Goal: Information Seeking & Learning: Understand process/instructions

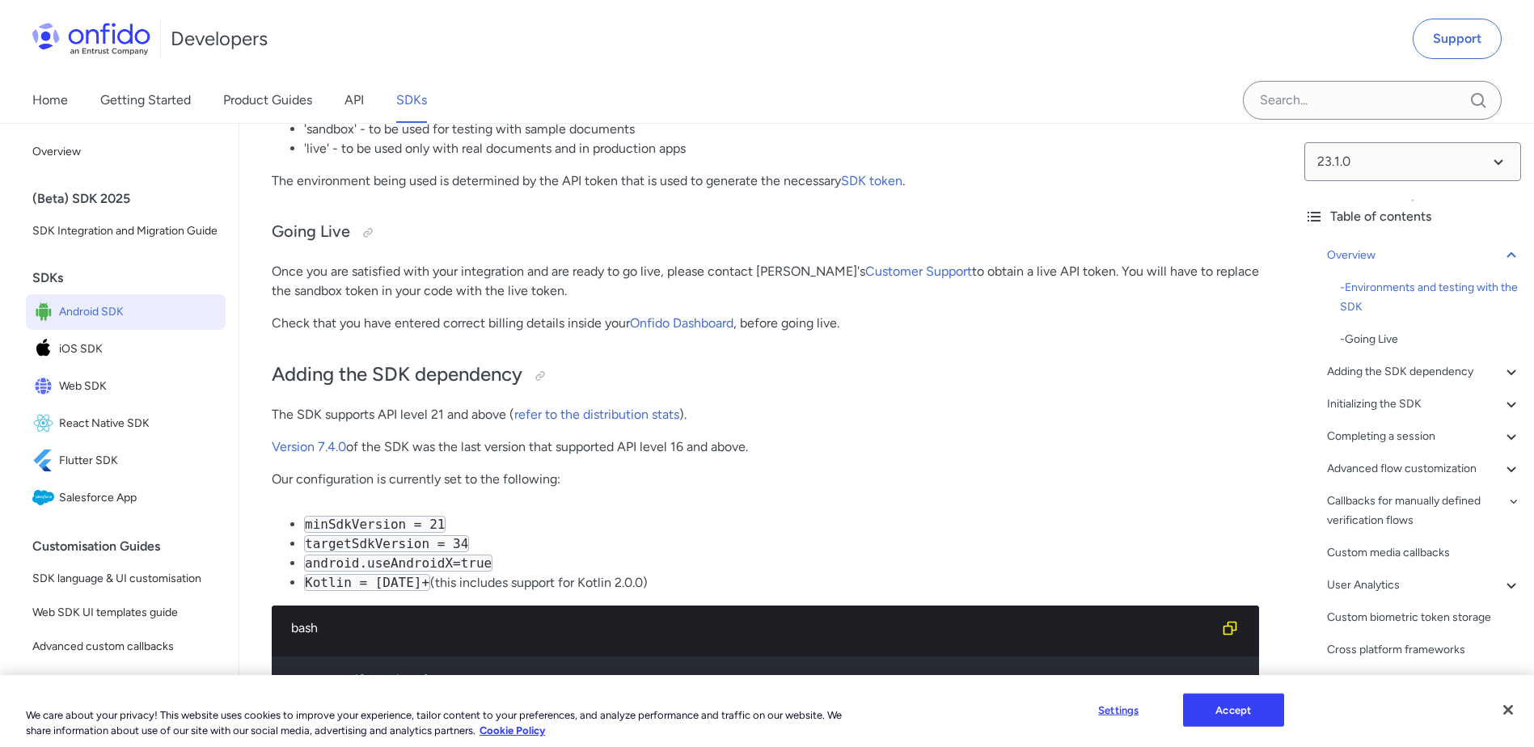
scroll to position [1052, 0]
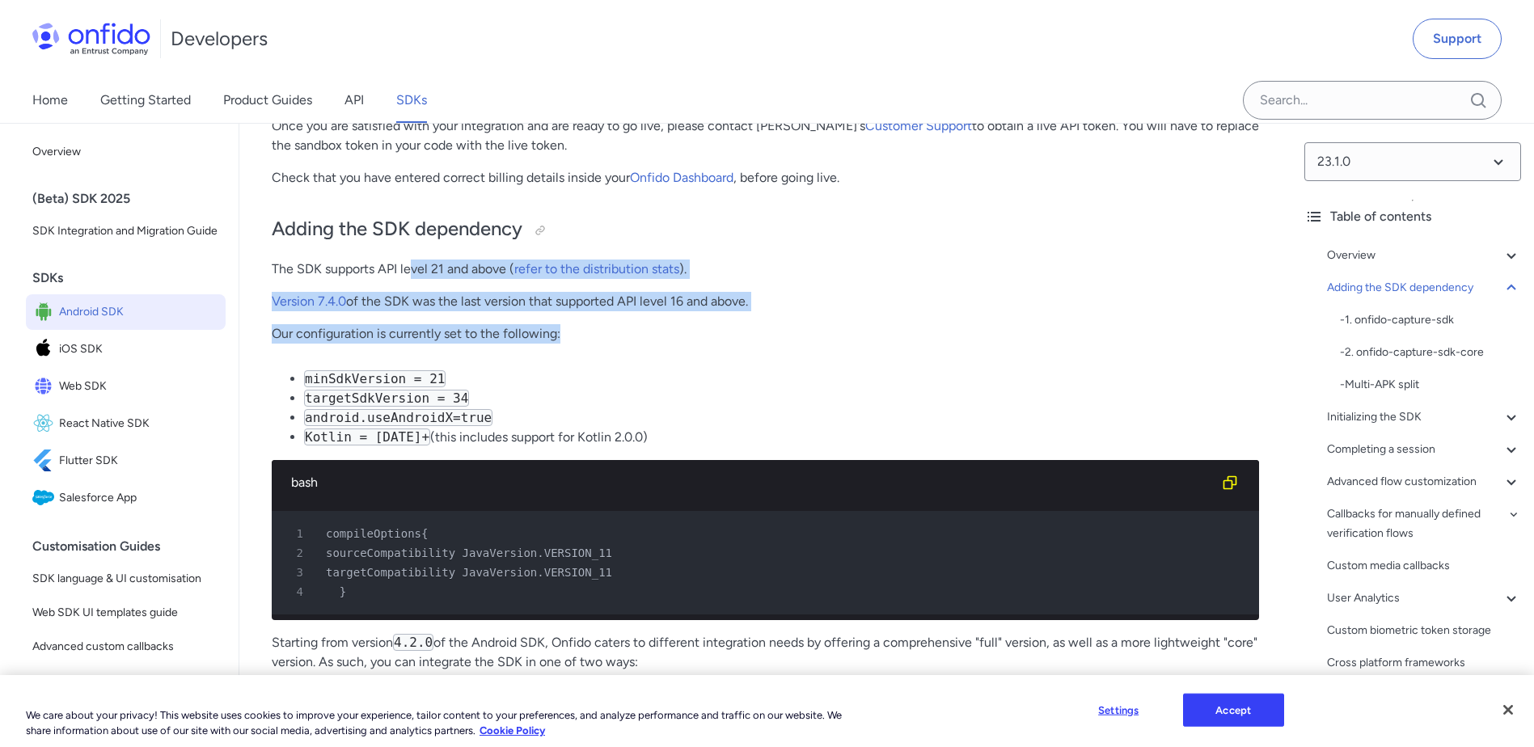
drag, startPoint x: 408, startPoint y: 270, endPoint x: 590, endPoint y: 320, distance: 188.0
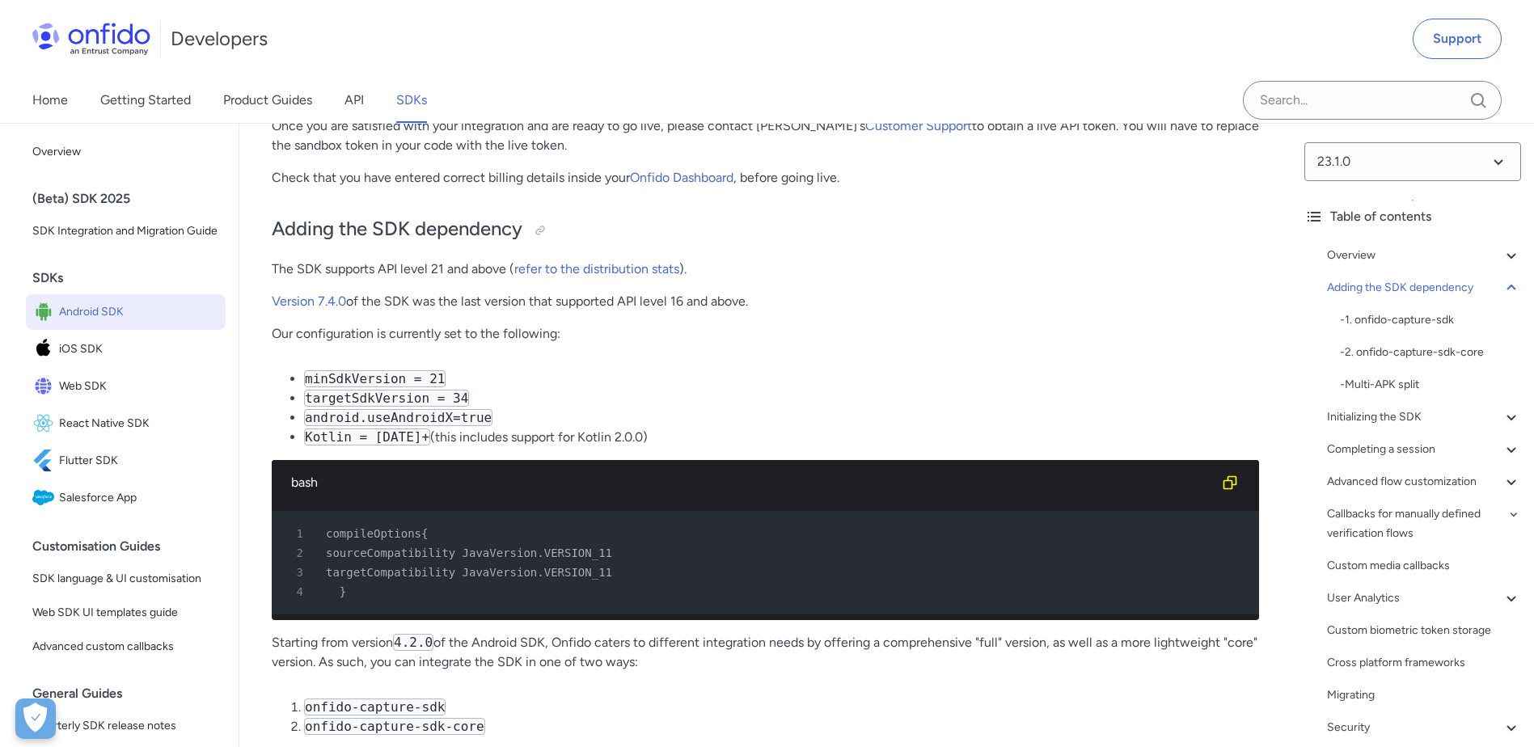
drag, startPoint x: 590, startPoint y: 320, endPoint x: 592, endPoint y: 372, distance: 51.8
click at [592, 372] on li "minSdkVersion = 21" at bounding box center [781, 379] width 955 height 19
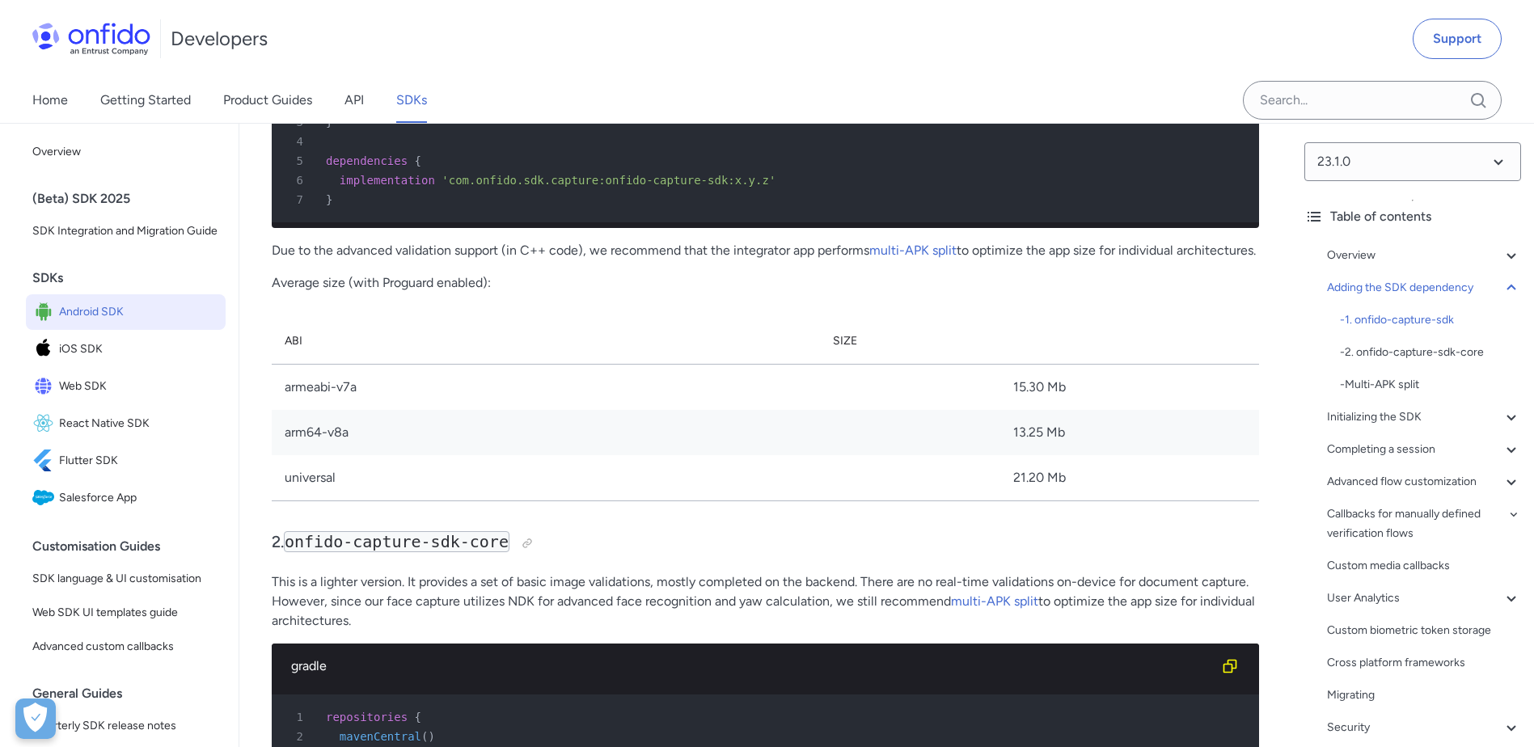
scroll to position [1941, 0]
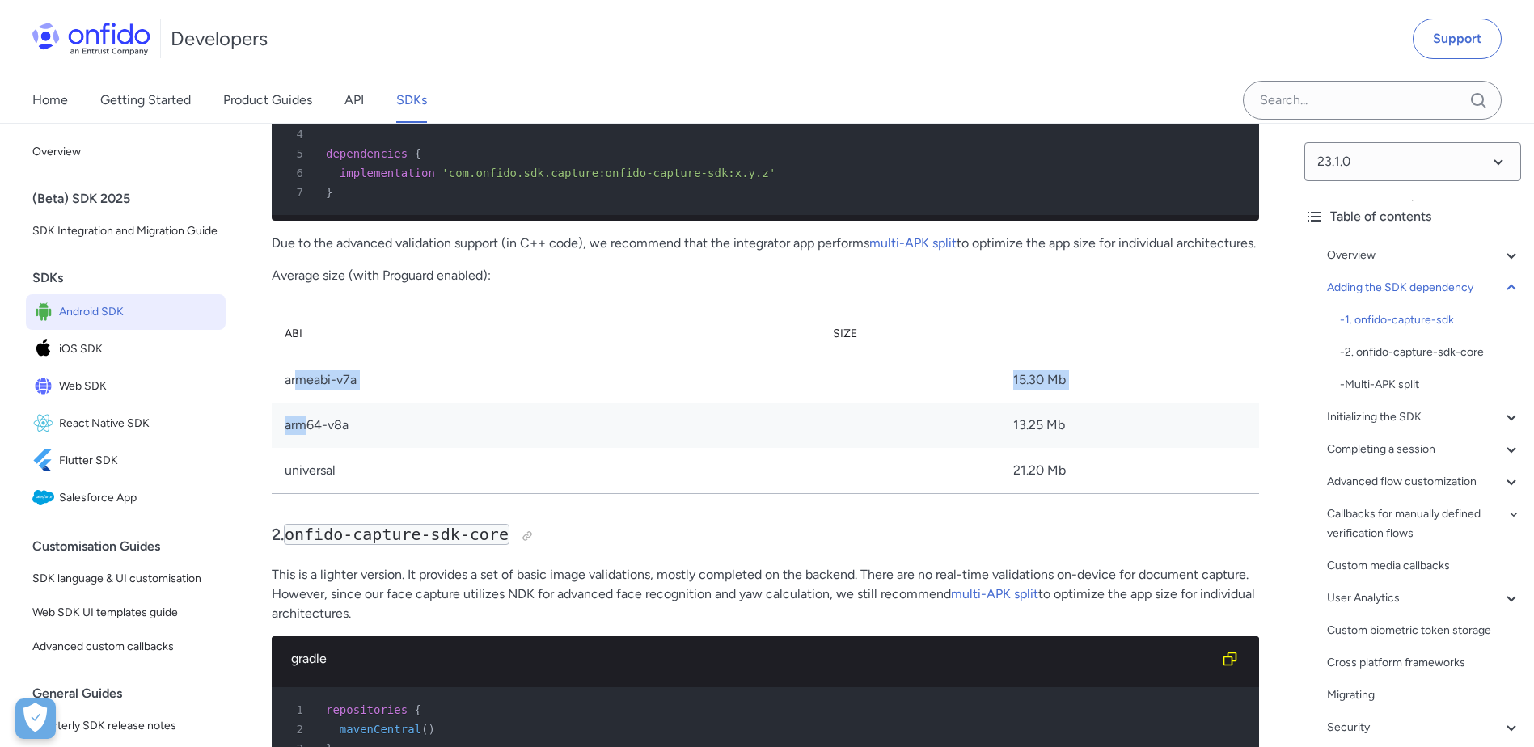
drag, startPoint x: 300, startPoint y: 425, endPoint x: 303, endPoint y: 479, distance: 54.3
click at [303, 479] on tbody "armeabi-v7a 15.30 Mb arm64-v8a 13.25 Mb universal 21.20 Mb" at bounding box center [766, 426] width 988 height 137
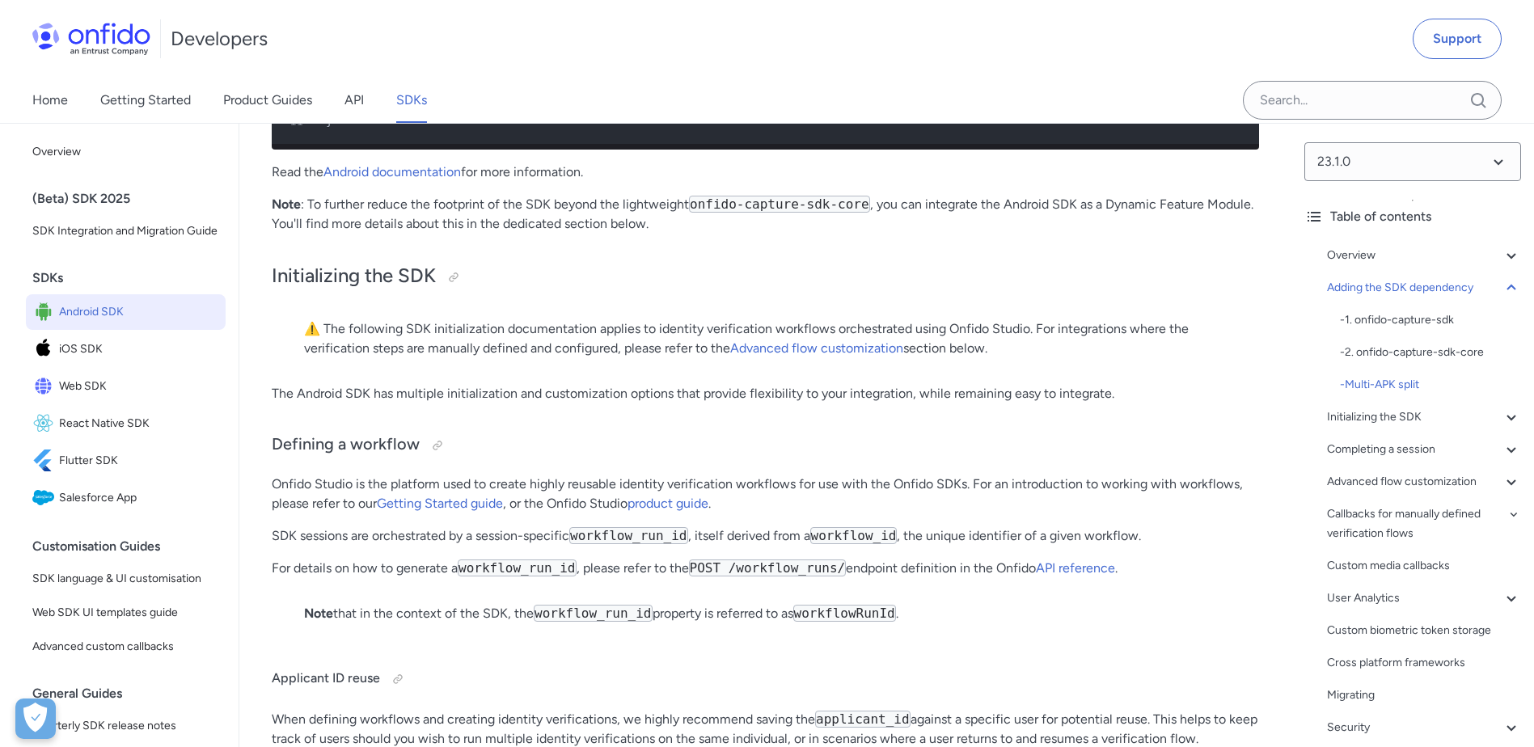
scroll to position [3802, 0]
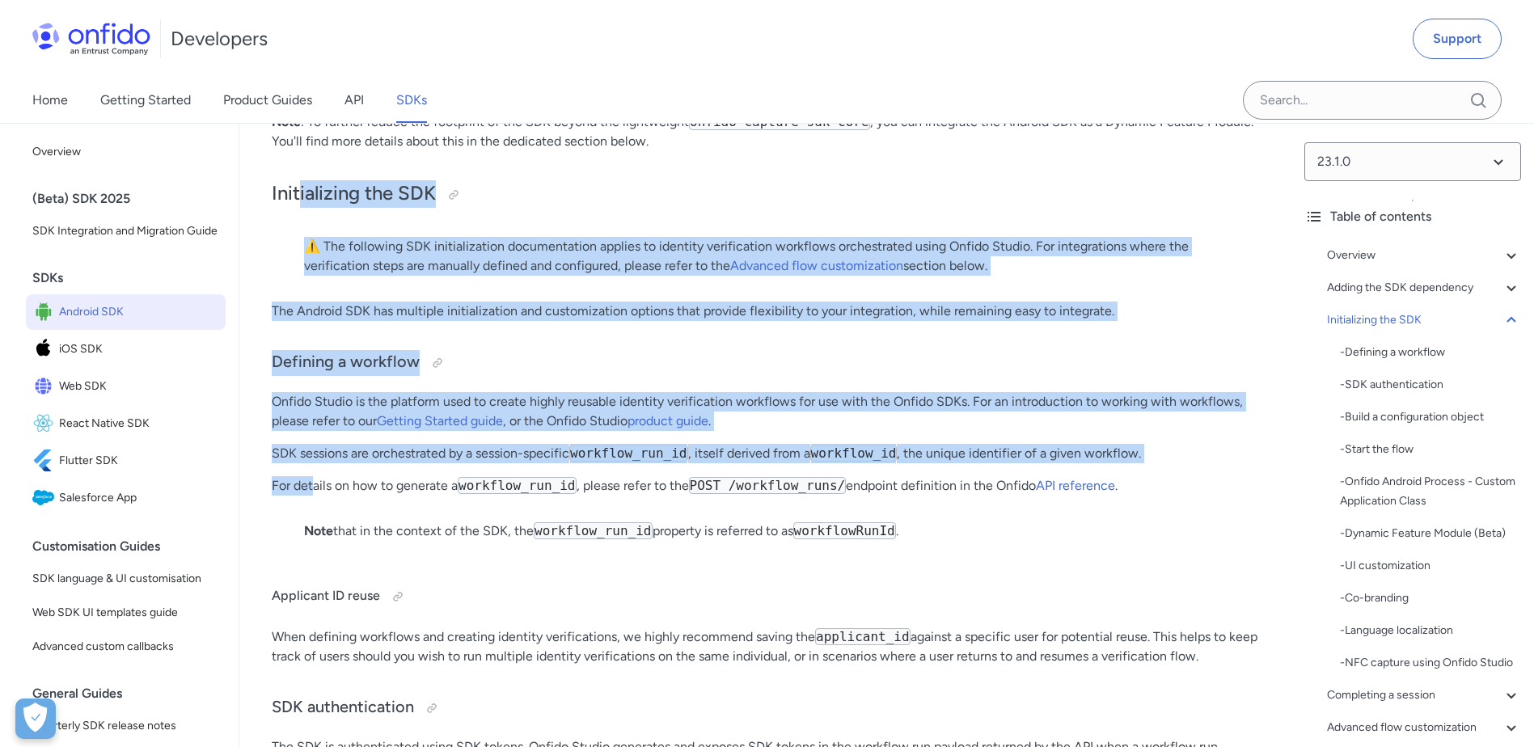
drag, startPoint x: 301, startPoint y: 260, endPoint x: 315, endPoint y: 581, distance: 320.6
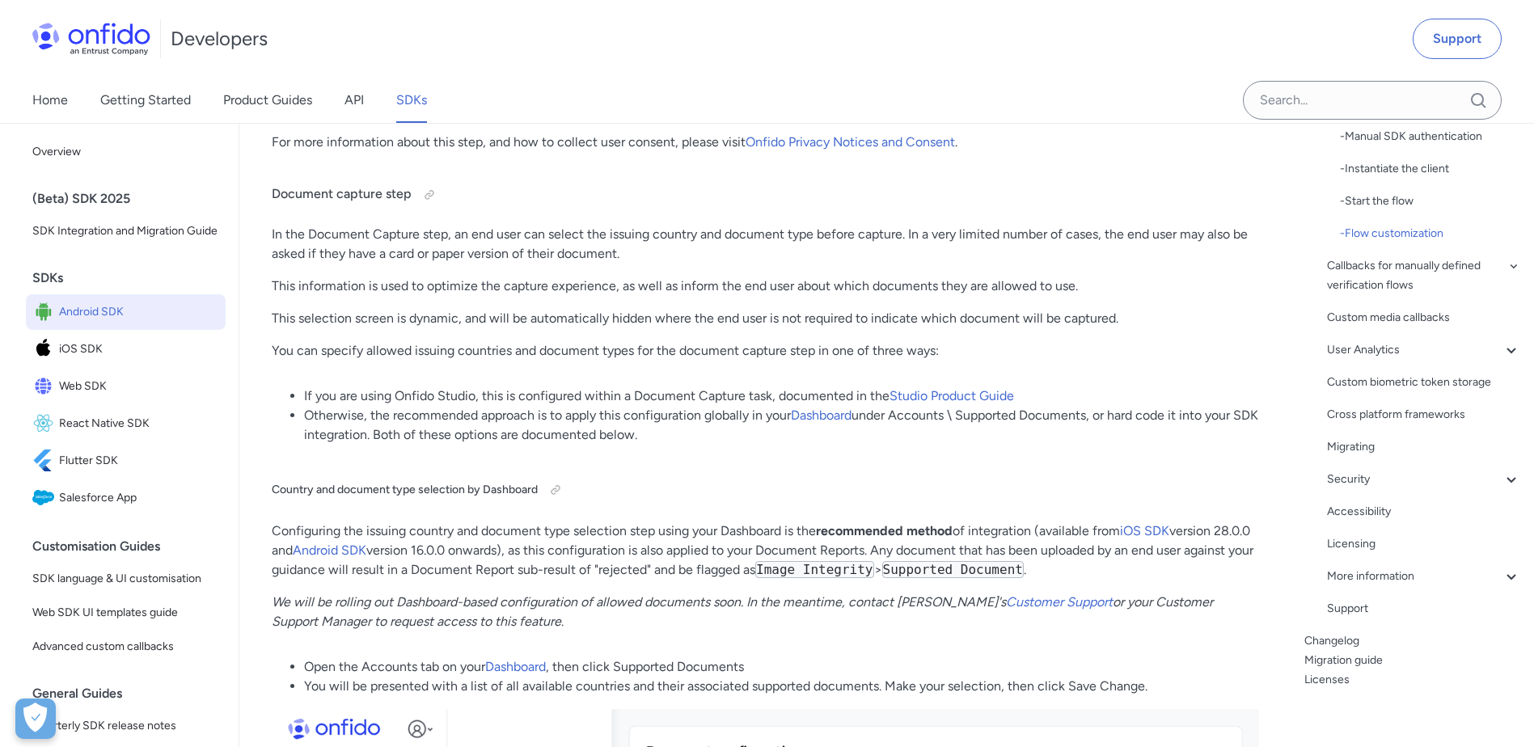
scroll to position [288, 0]
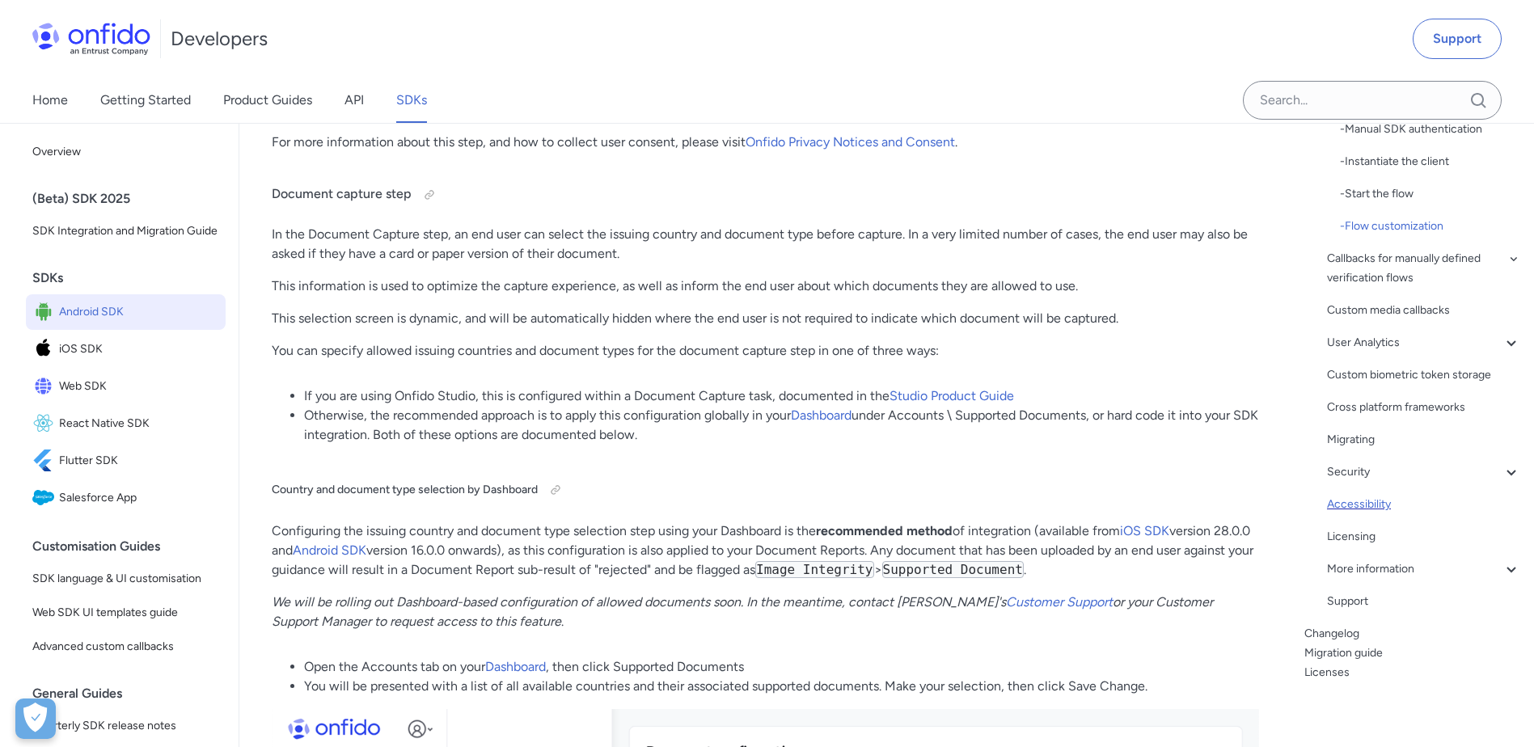
click at [1373, 505] on div "Accessibility" at bounding box center [1424, 504] width 194 height 19
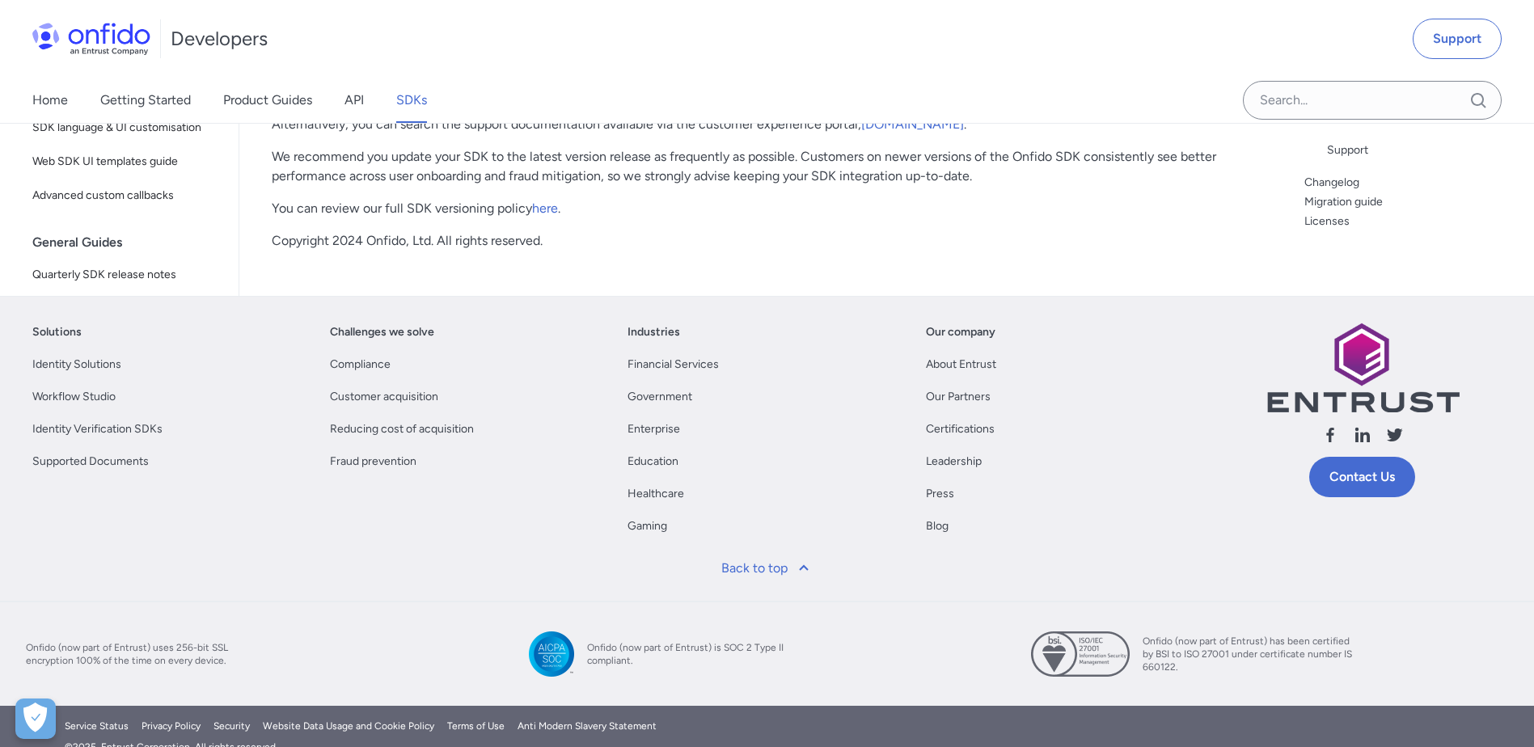
scroll to position [159, 0]
click at [1373, 95] on div "Licensing" at bounding box center [1424, 85] width 194 height 19
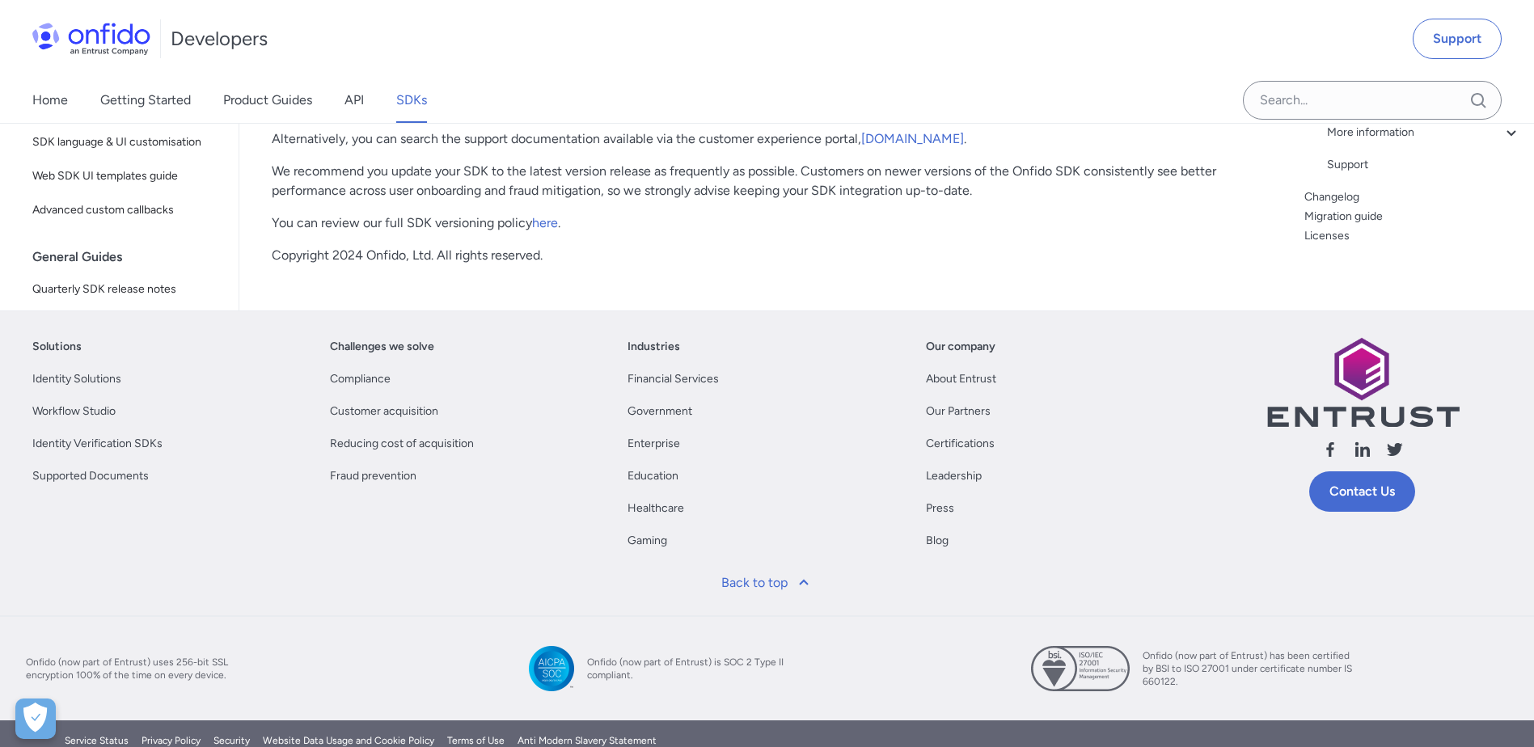
scroll to position [34907, 0]
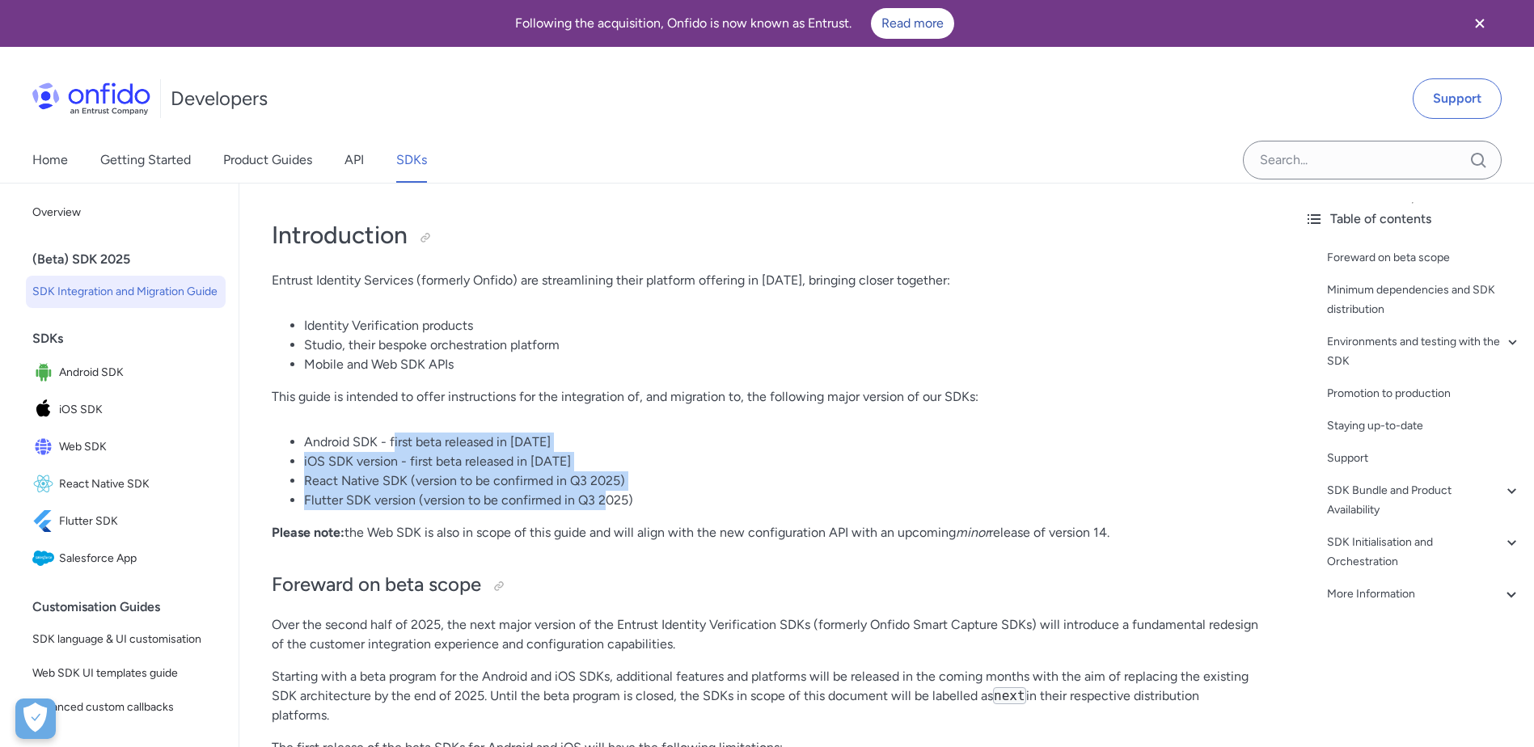
drag, startPoint x: 395, startPoint y: 440, endPoint x: 605, endPoint y: 492, distance: 216.6
click at [605, 492] on ul "Android SDK - first beta released in [DATE] iOS SDK version - first beta releas…" at bounding box center [766, 472] width 988 height 78
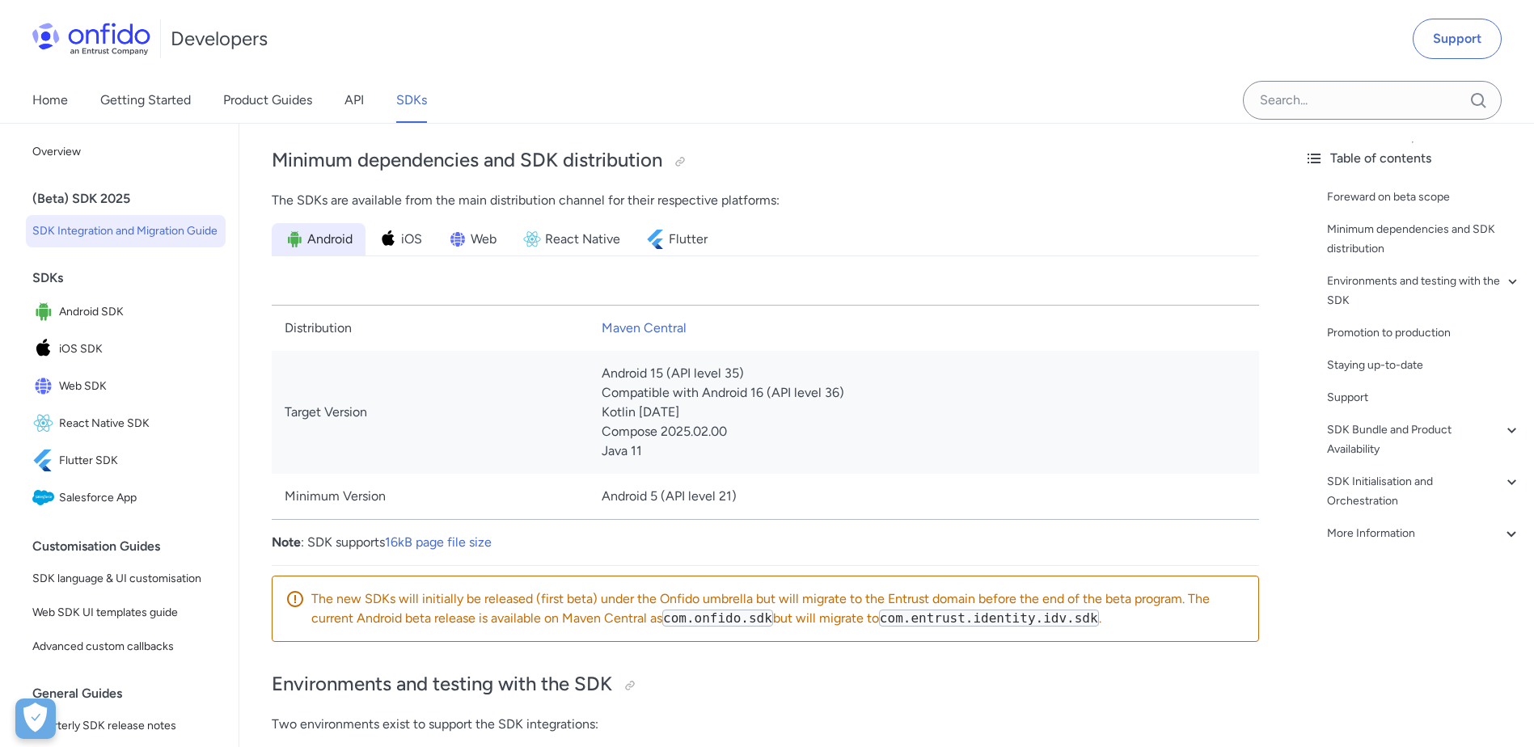
scroll to position [890, 0]
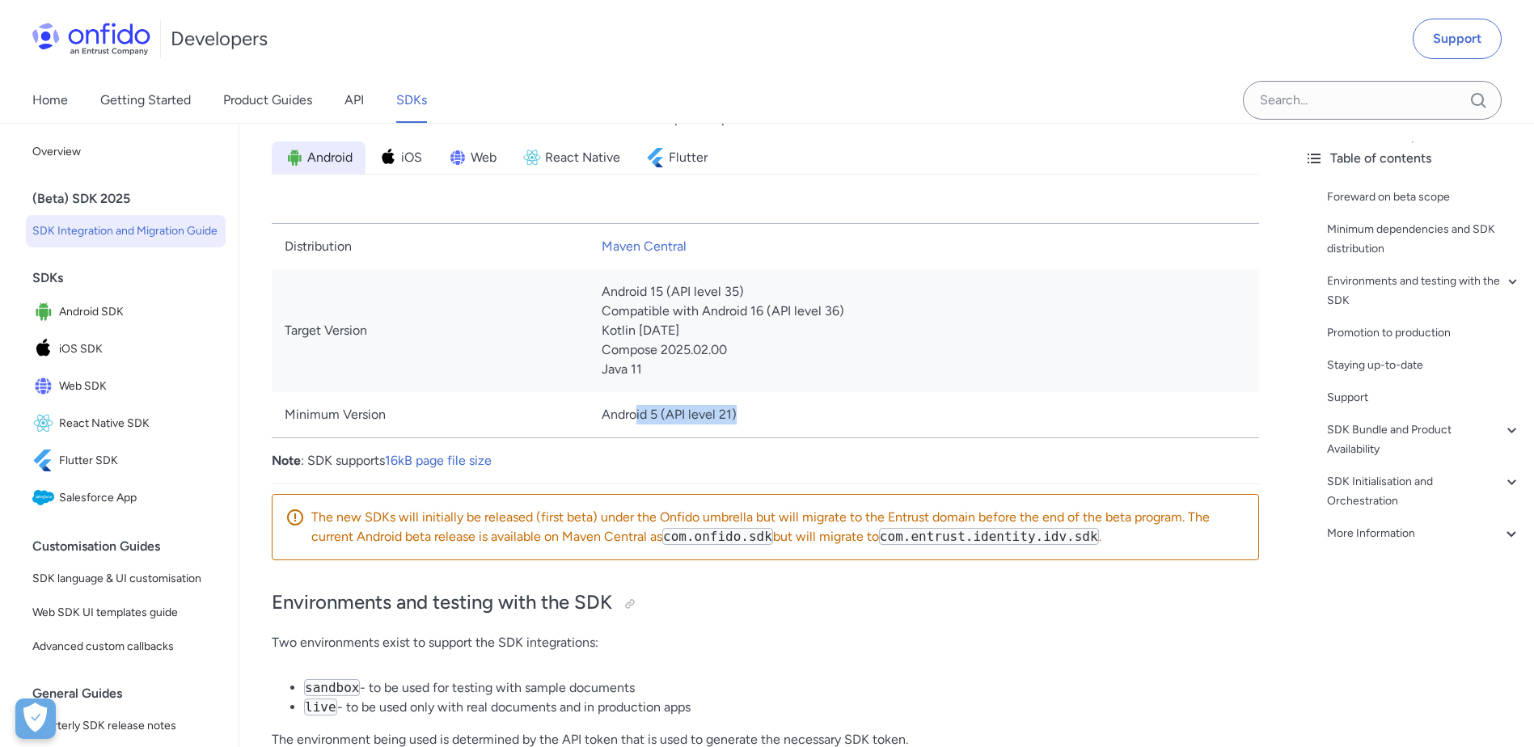
drag, startPoint x: 635, startPoint y: 414, endPoint x: 739, endPoint y: 412, distance: 104.4
click at [739, 412] on td "Android 5 (API level 21)" at bounding box center [924, 415] width 671 height 46
drag, startPoint x: 739, startPoint y: 412, endPoint x: 653, endPoint y: 421, distance: 87.1
click at [653, 421] on td "Android 5 (API level 21)" at bounding box center [924, 415] width 671 height 46
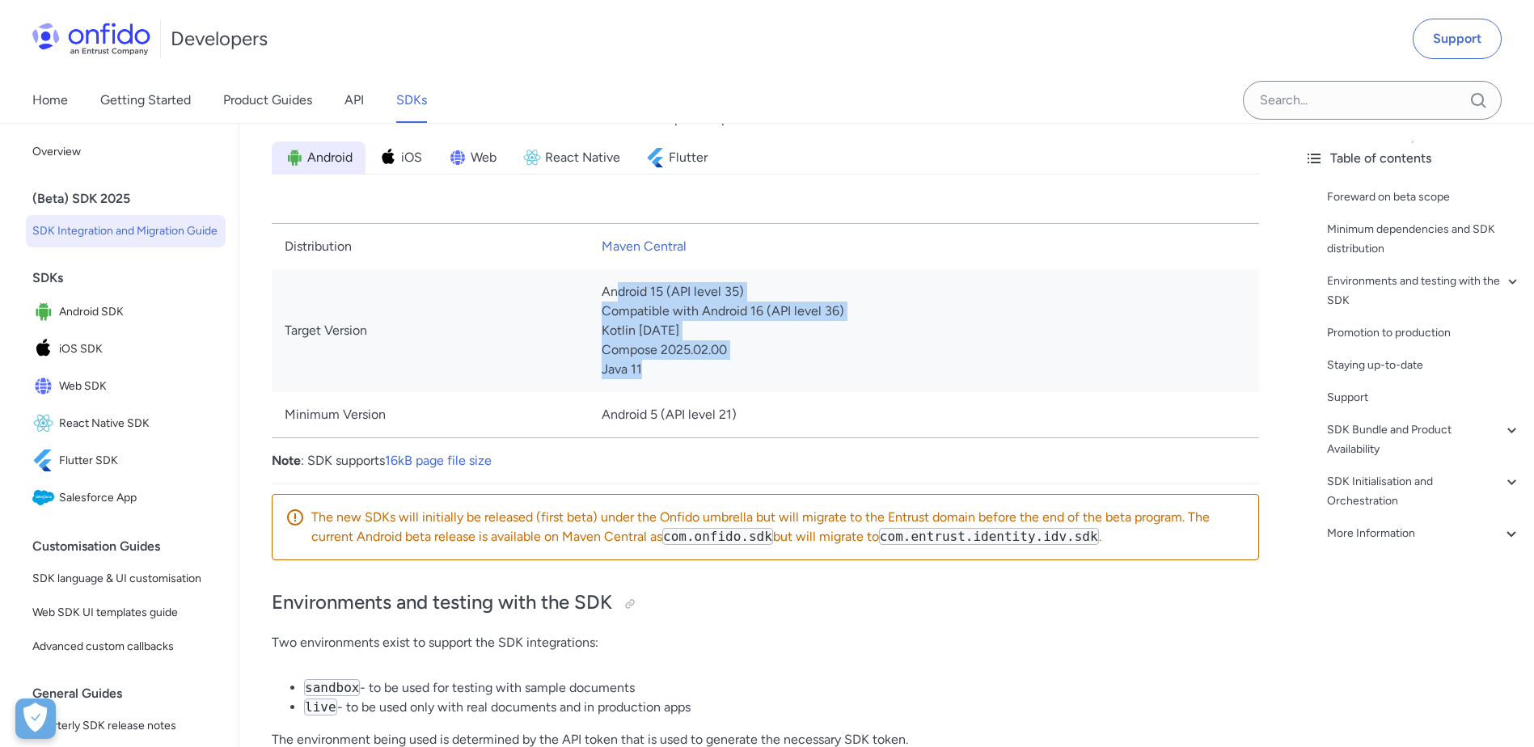
drag, startPoint x: 620, startPoint y: 298, endPoint x: 661, endPoint y: 379, distance: 91.2
click at [661, 379] on td "Android 15 (API level 35) Compatible with Android 16 (API level 36) Kotlin [DAT…" at bounding box center [924, 330] width 671 height 123
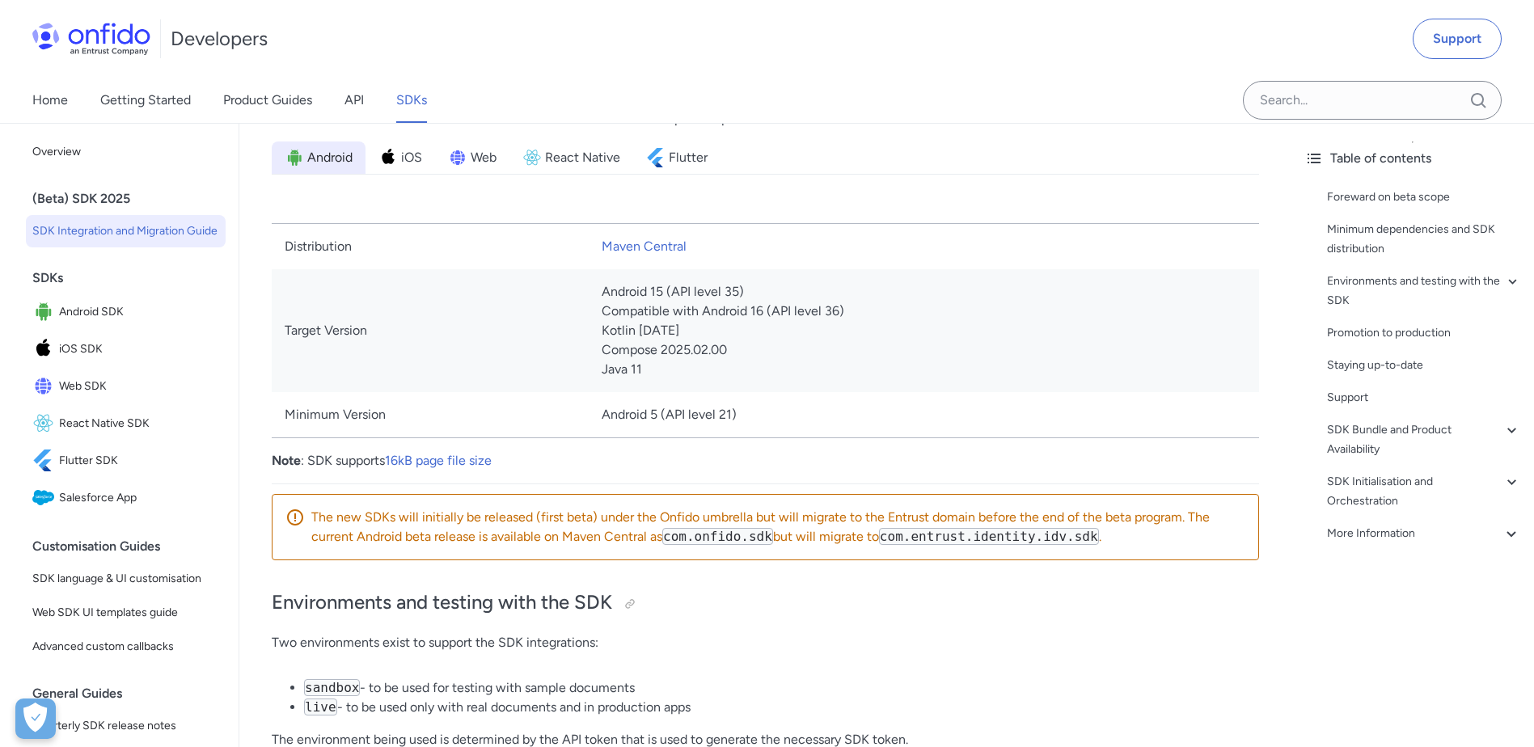
drag, startPoint x: 661, startPoint y: 379, endPoint x: 756, endPoint y: 397, distance: 97.1
click at [756, 397] on td "Android 5 (API level 21)" at bounding box center [924, 415] width 671 height 46
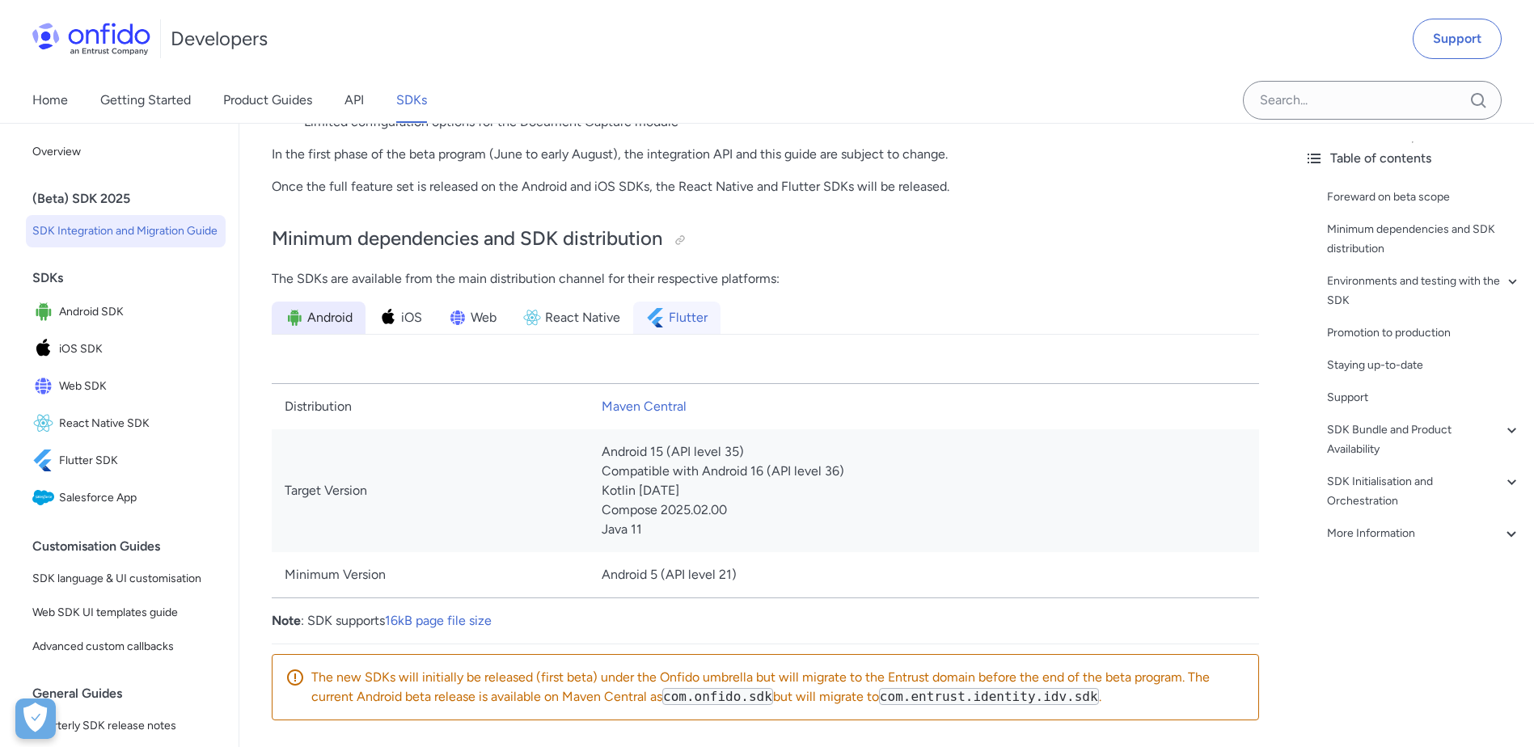
scroll to position [728, 0]
click at [429, 329] on li "iOS" at bounding box center [401, 319] width 70 height 32
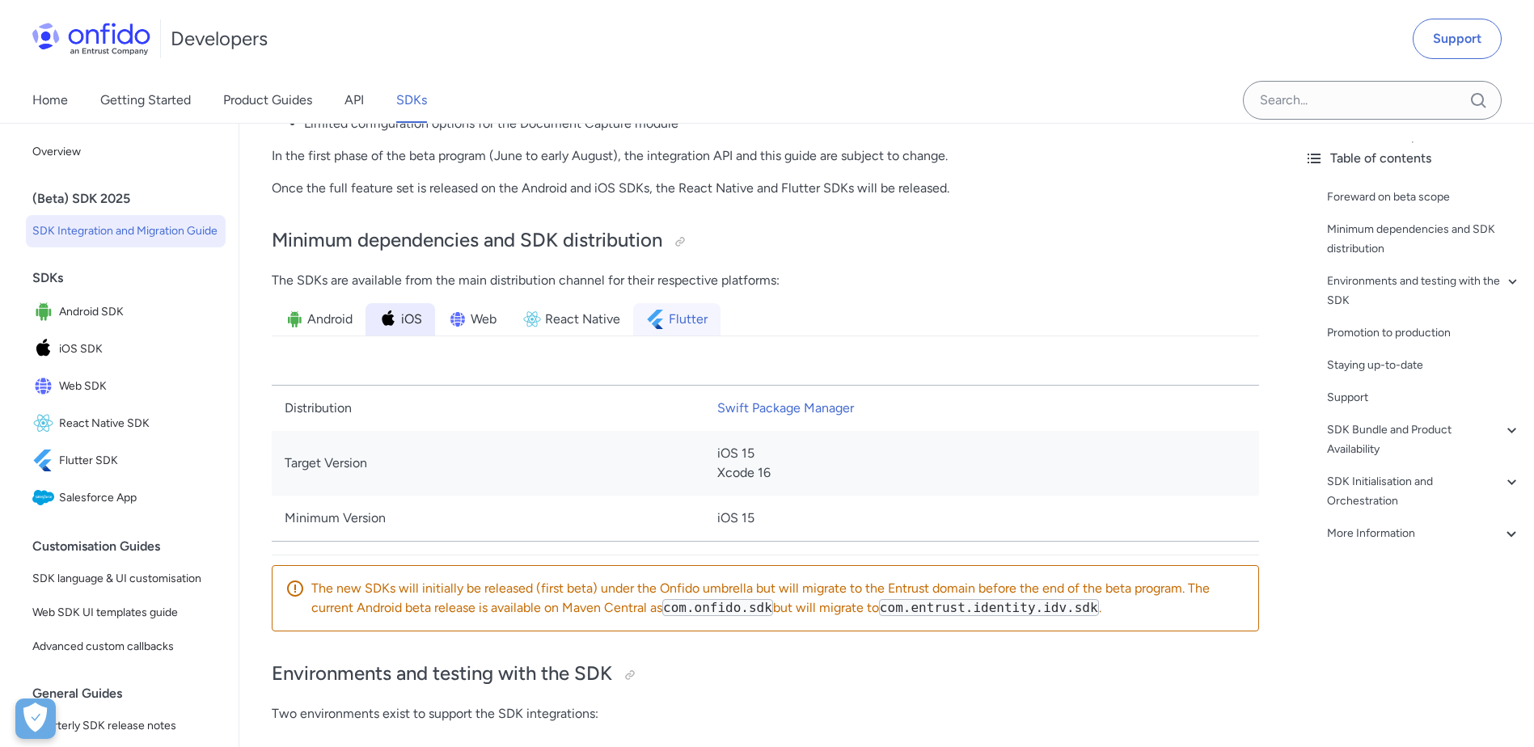
click at [683, 310] on span "Flutter" at bounding box center [688, 319] width 39 height 19
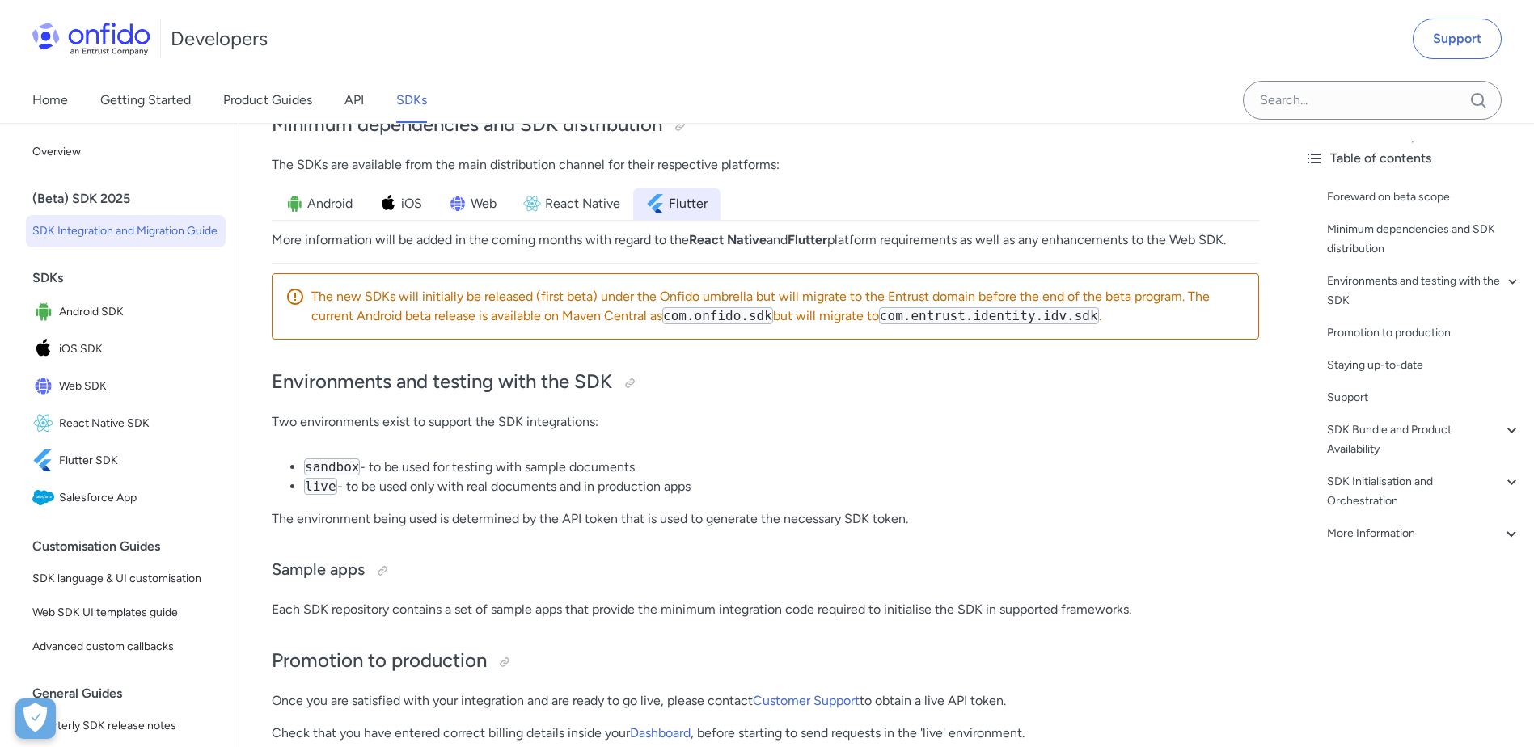
scroll to position [809, 0]
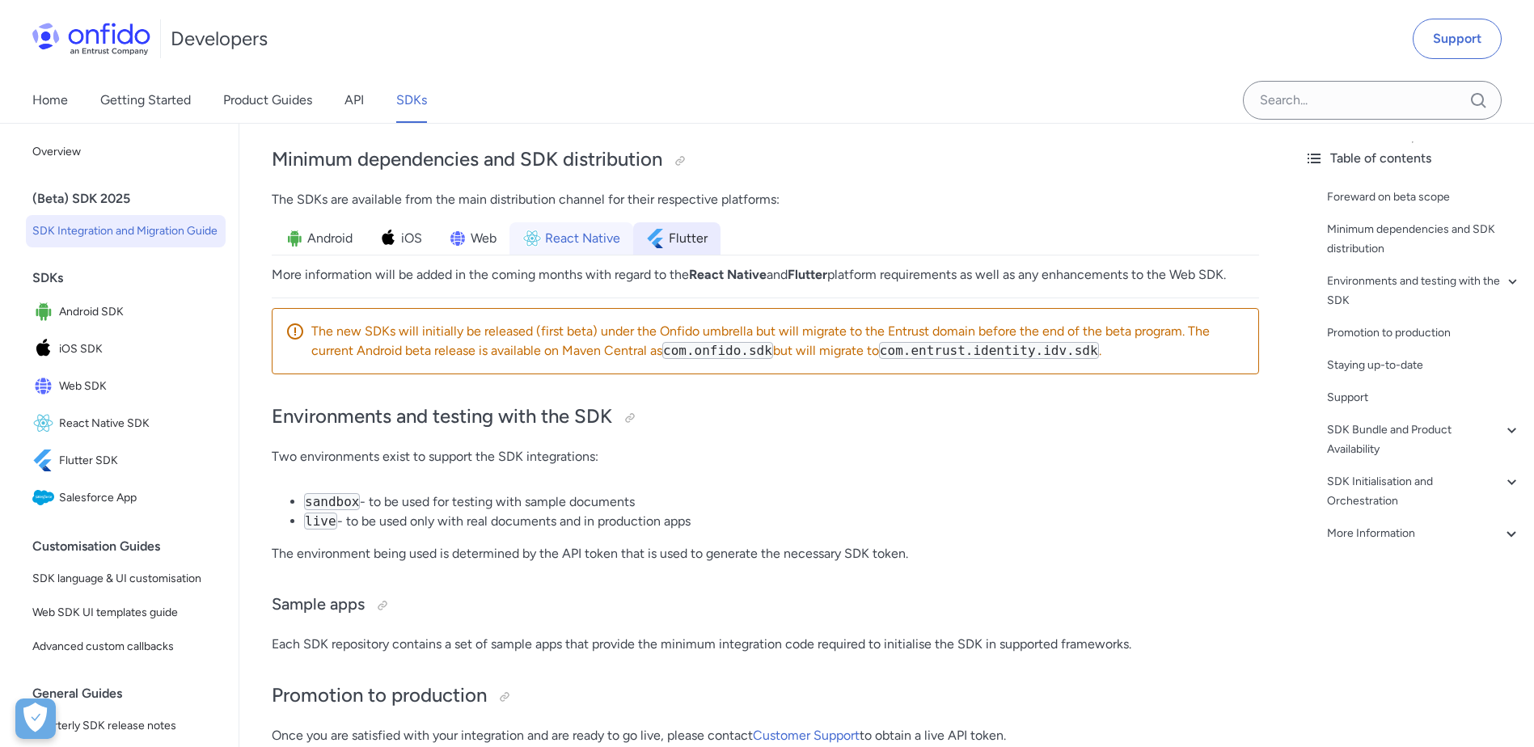
click at [595, 232] on span "React Native" at bounding box center [582, 238] width 75 height 19
click at [484, 240] on span "Web" at bounding box center [484, 238] width 26 height 19
click at [408, 239] on span "iOS" at bounding box center [411, 238] width 21 height 19
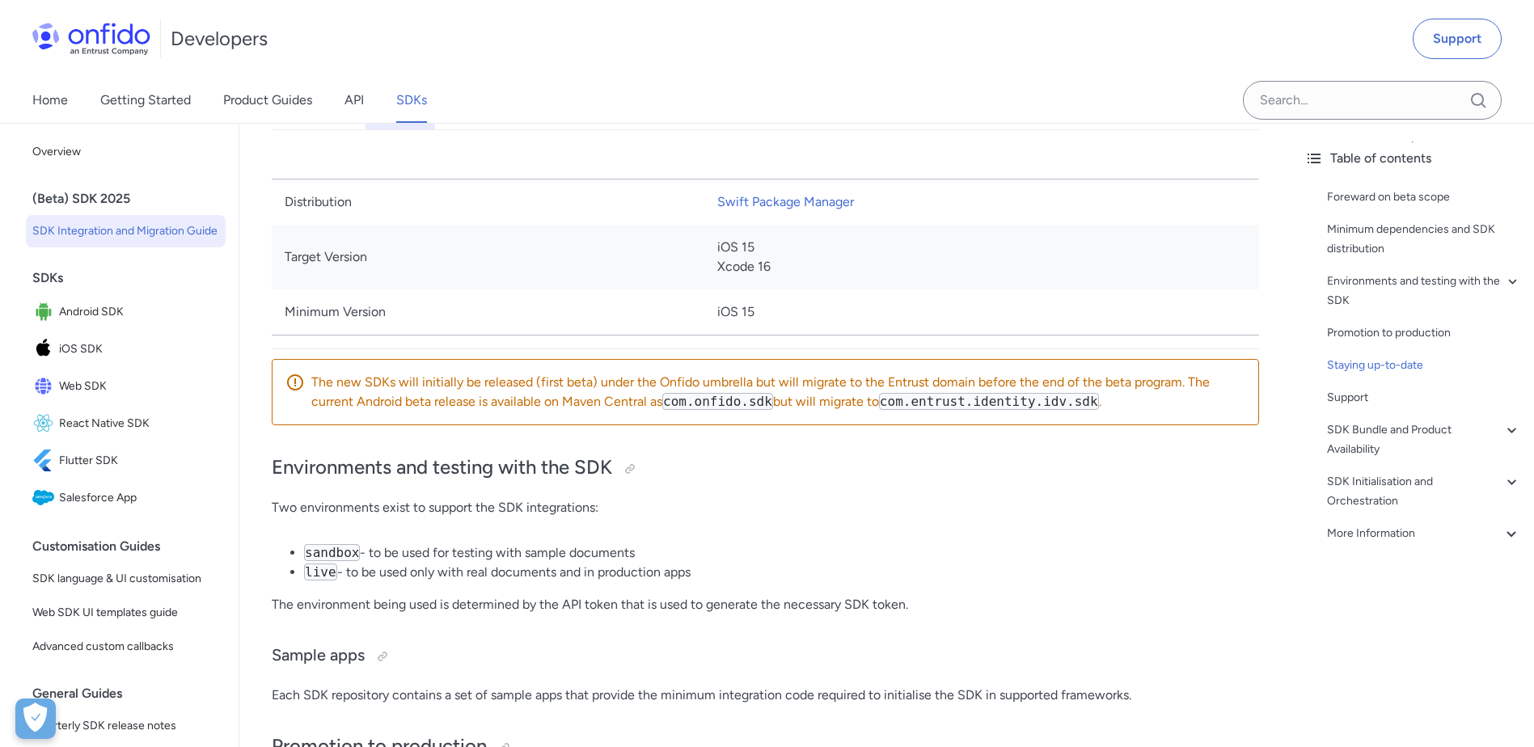
scroll to position [728, 0]
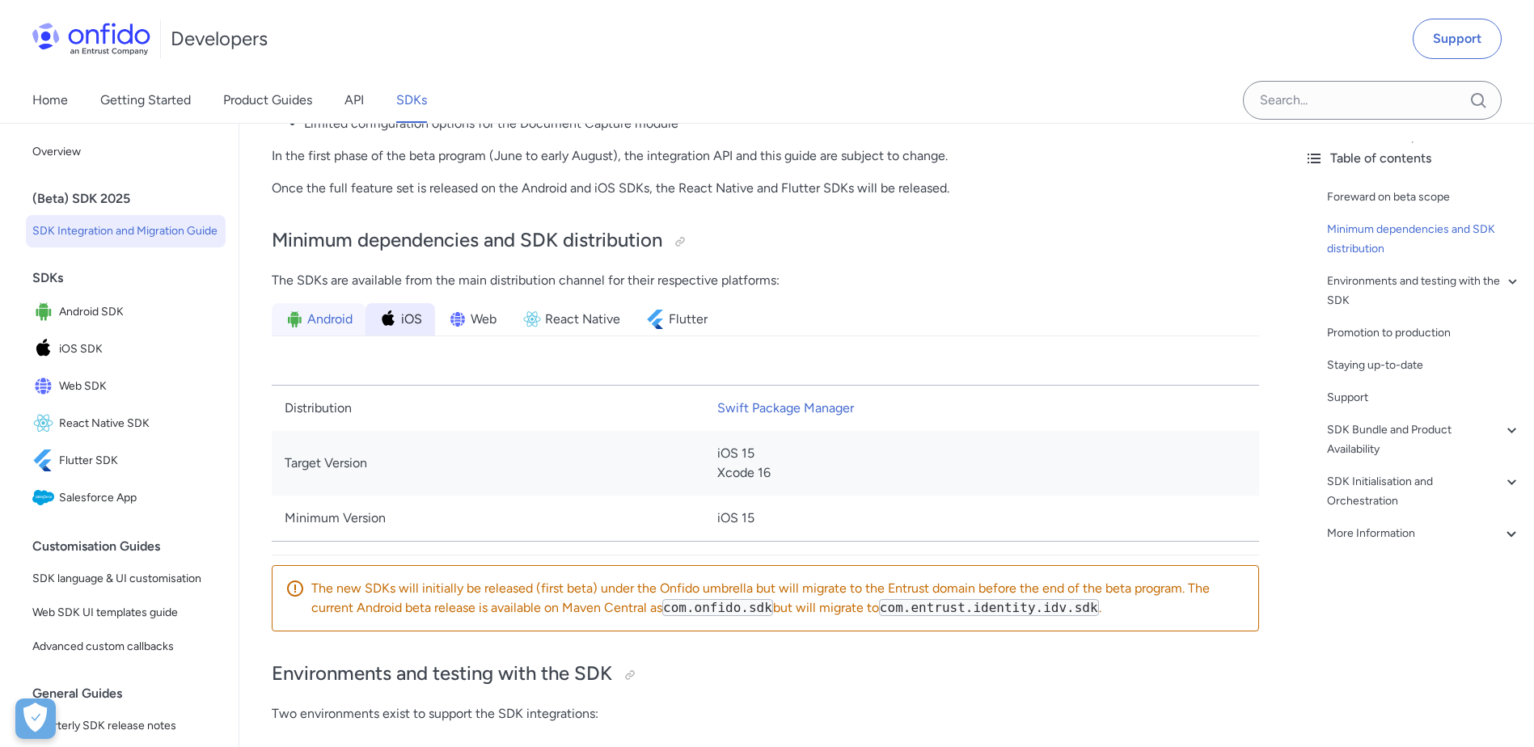
click at [344, 319] on span "Android" at bounding box center [329, 319] width 45 height 19
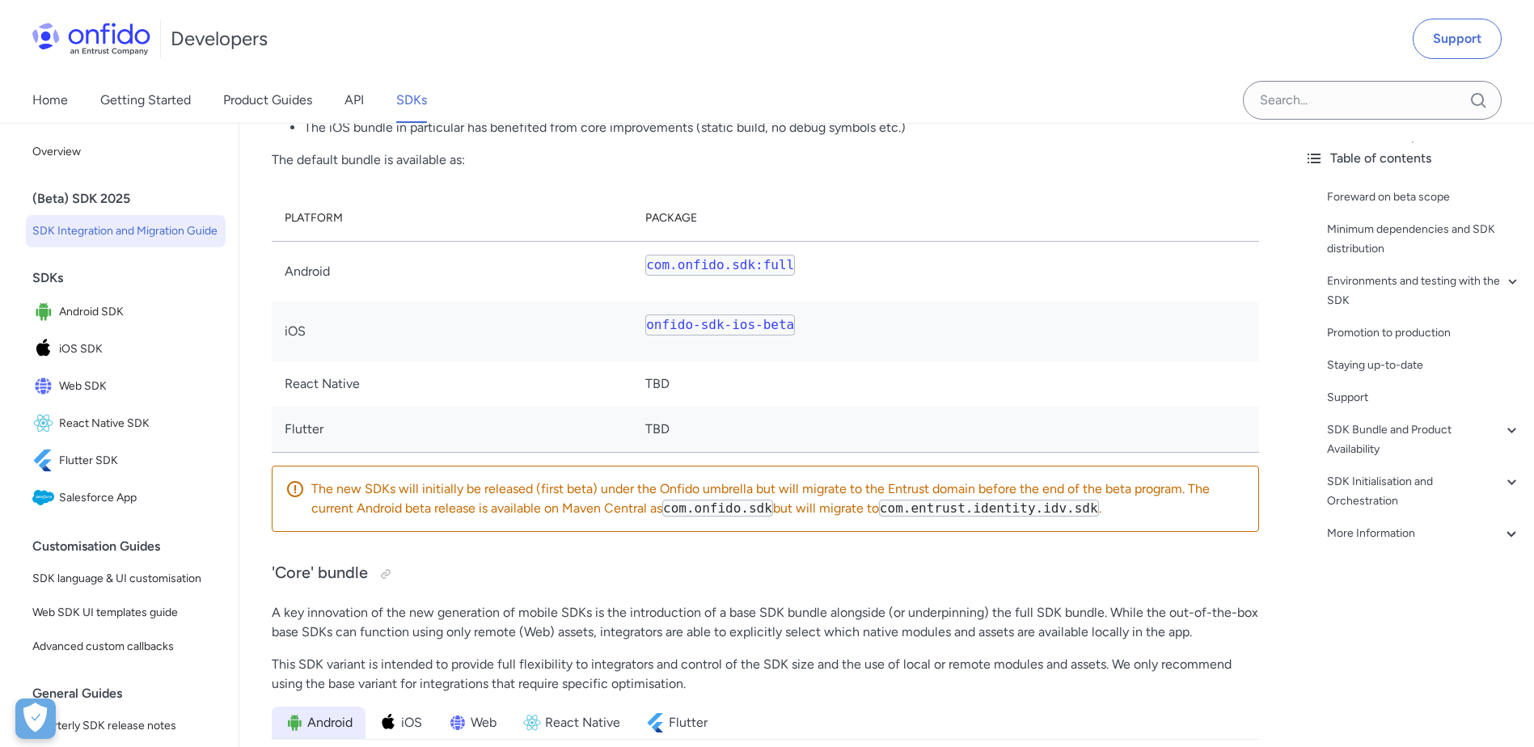
scroll to position [3559, 0]
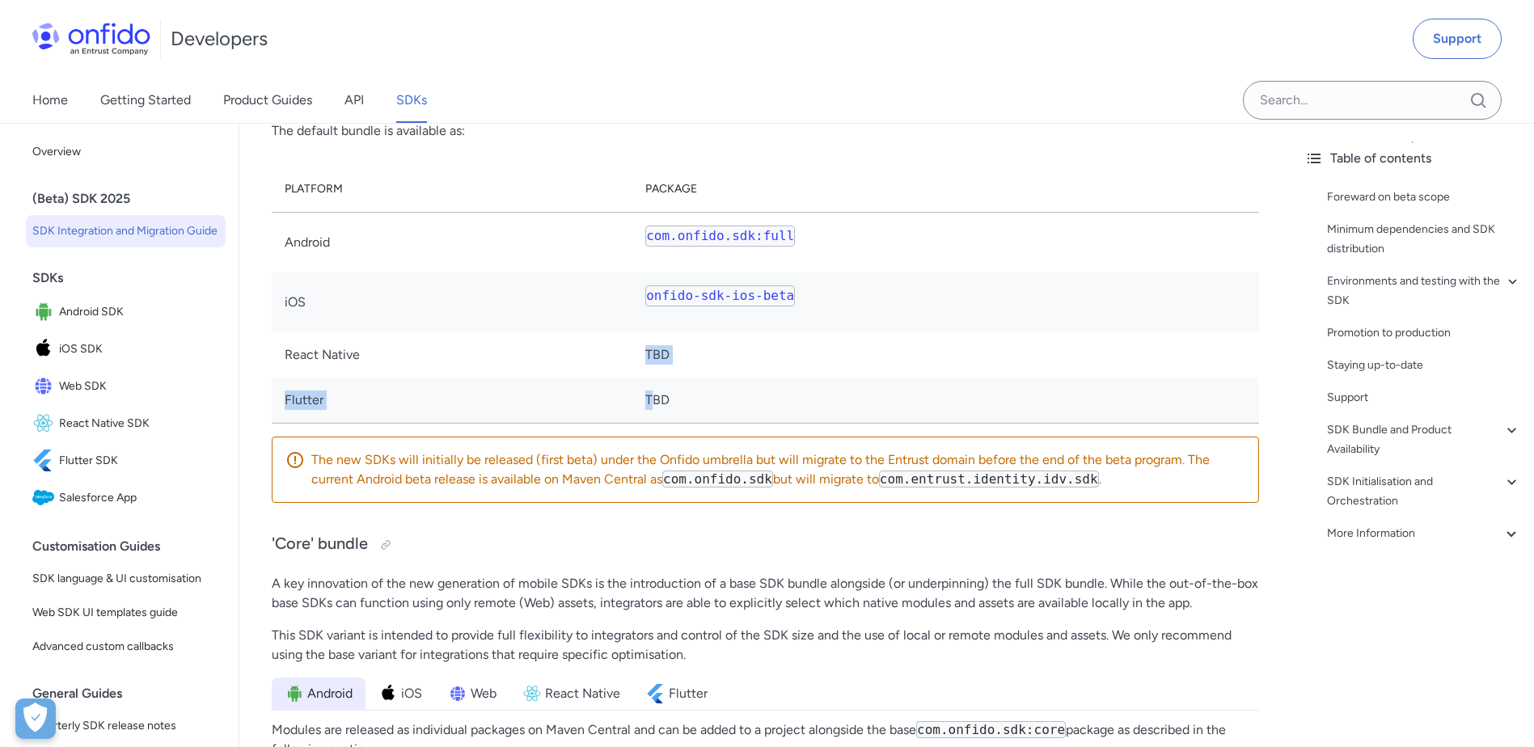
drag, startPoint x: 665, startPoint y: 349, endPoint x: 669, endPoint y: 379, distance: 31.0
click at [669, 379] on tbody "Android com.onfido.sdk:full iOS onfido-sdk-ios-beta React Native TBD Flutter TBD" at bounding box center [766, 317] width 988 height 211
drag, startPoint x: 669, startPoint y: 379, endPoint x: 788, endPoint y: 385, distance: 119.0
click at [788, 385] on td "TBD" at bounding box center [946, 401] width 627 height 46
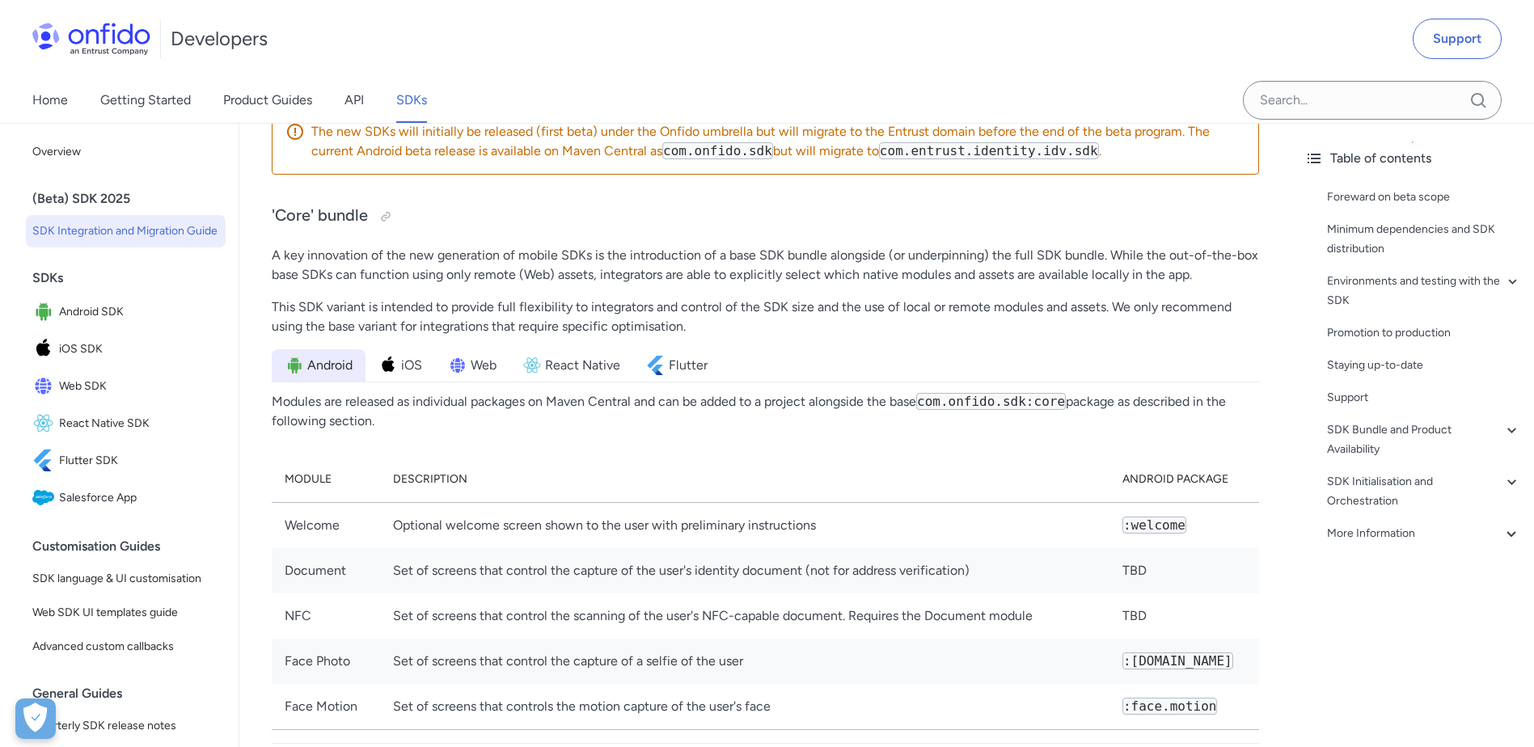
scroll to position [4044, 0]
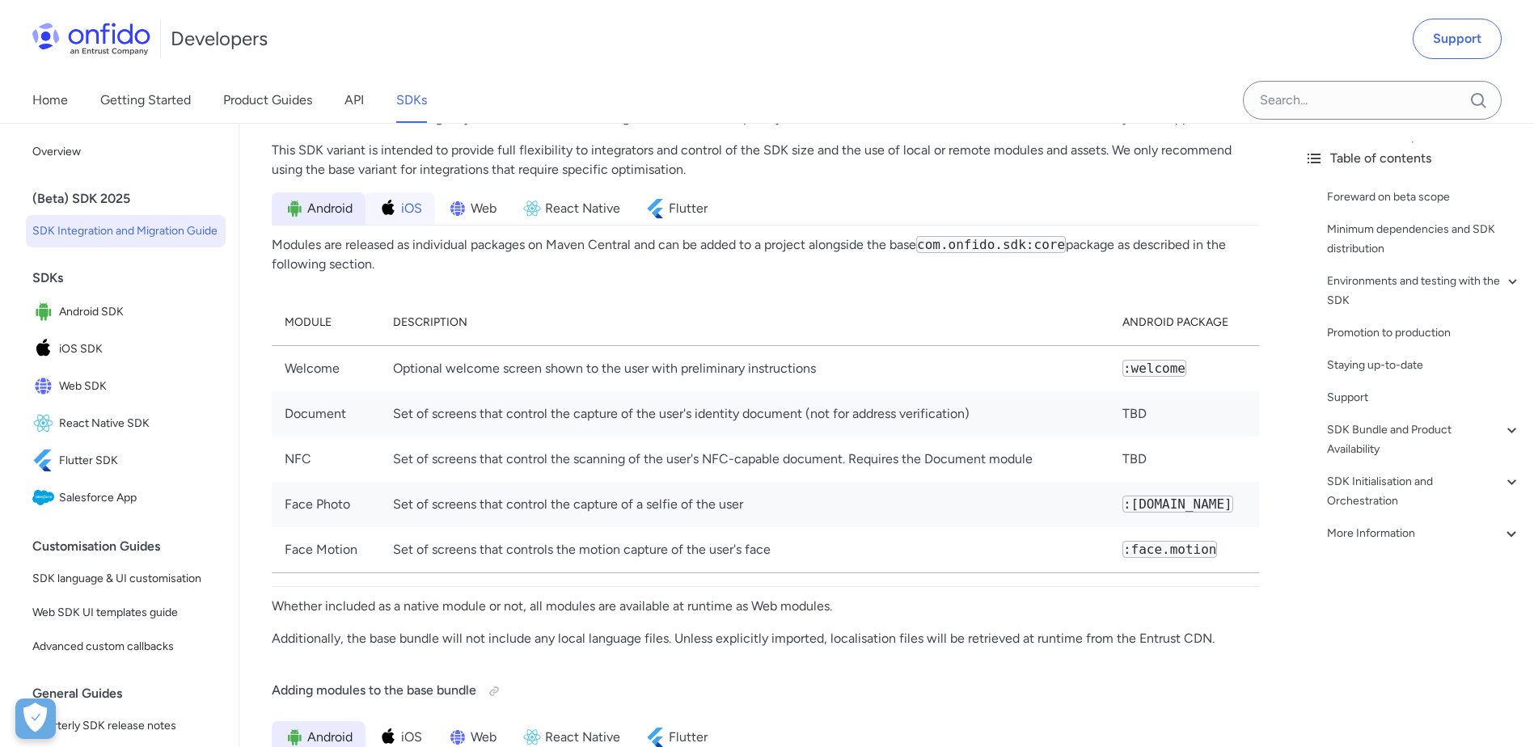
click at [400, 214] on li "iOS" at bounding box center [401, 209] width 70 height 32
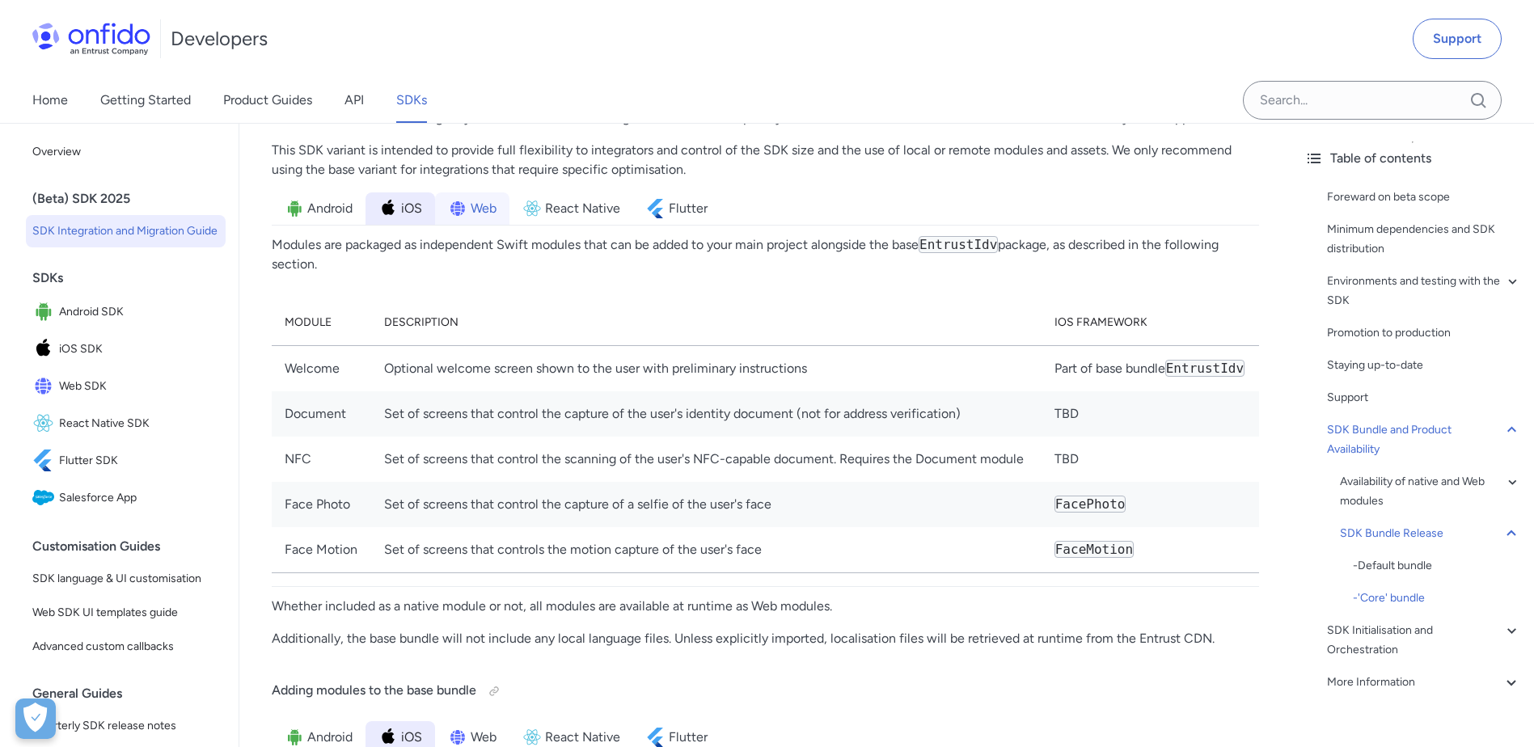
click at [503, 212] on li "Web" at bounding box center [472, 209] width 74 height 32
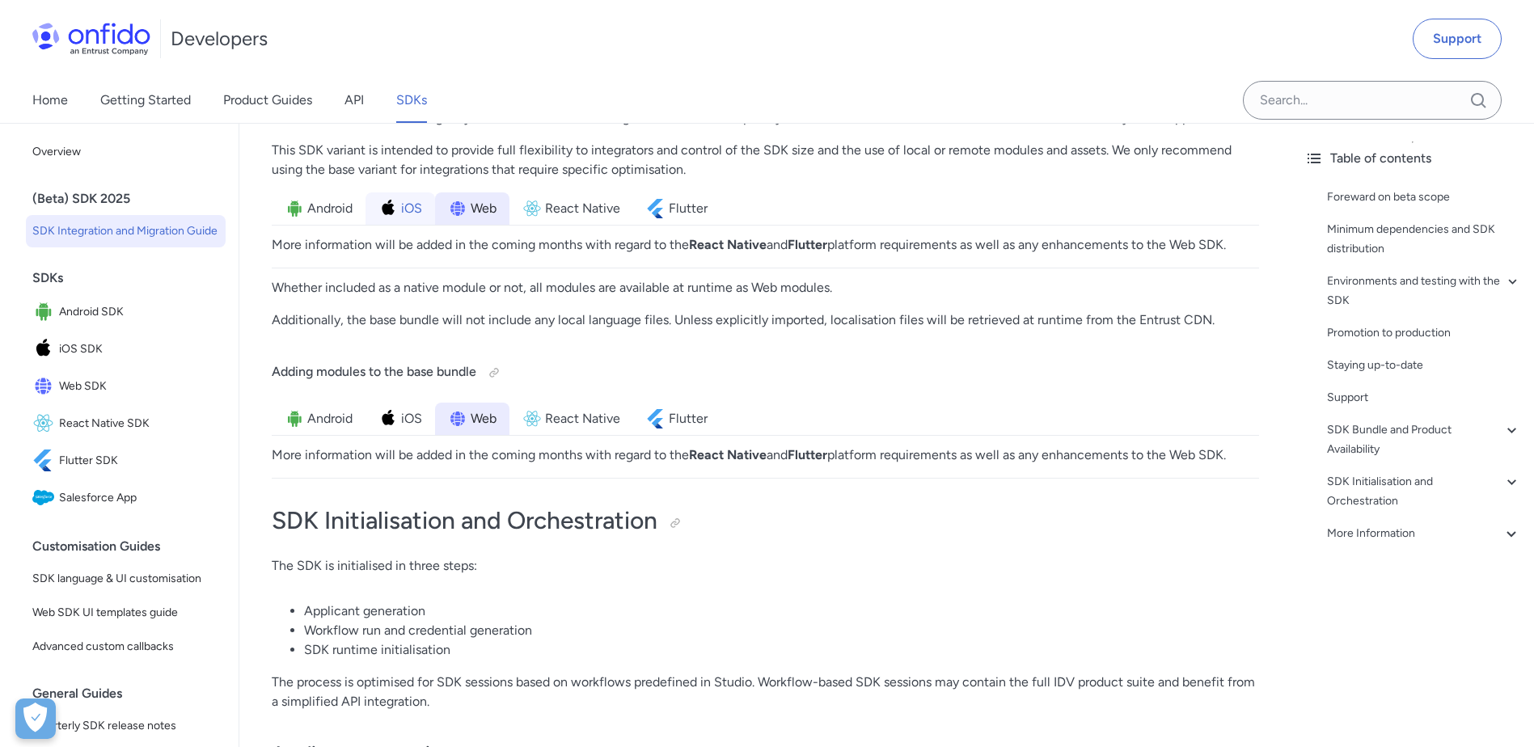
click at [431, 216] on li "iOS" at bounding box center [401, 209] width 70 height 32
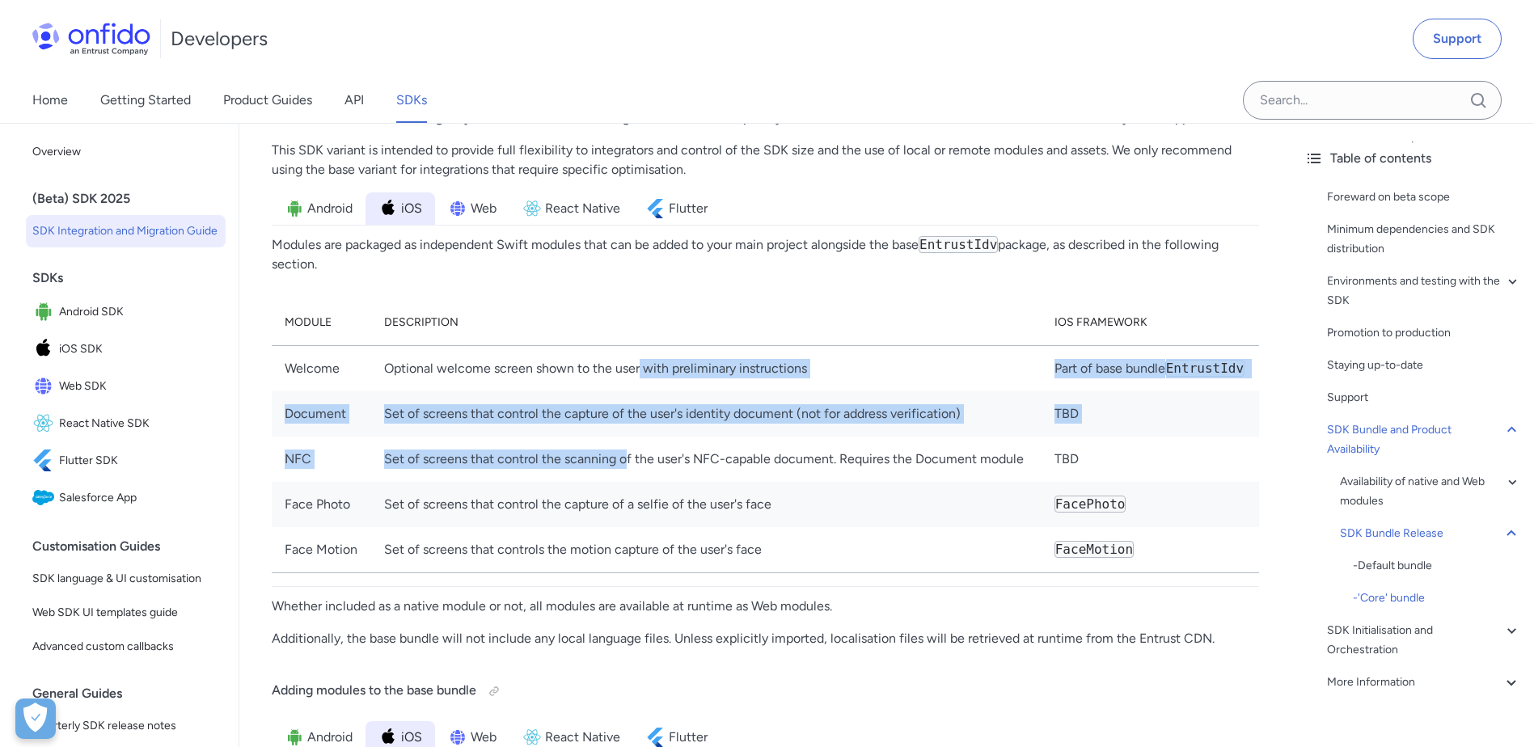
drag, startPoint x: 637, startPoint y: 364, endPoint x: 624, endPoint y: 472, distance: 108.5
click at [624, 472] on tbody "Welcome Optional welcome screen shown to the user with preliminary instructions…" at bounding box center [766, 458] width 988 height 227
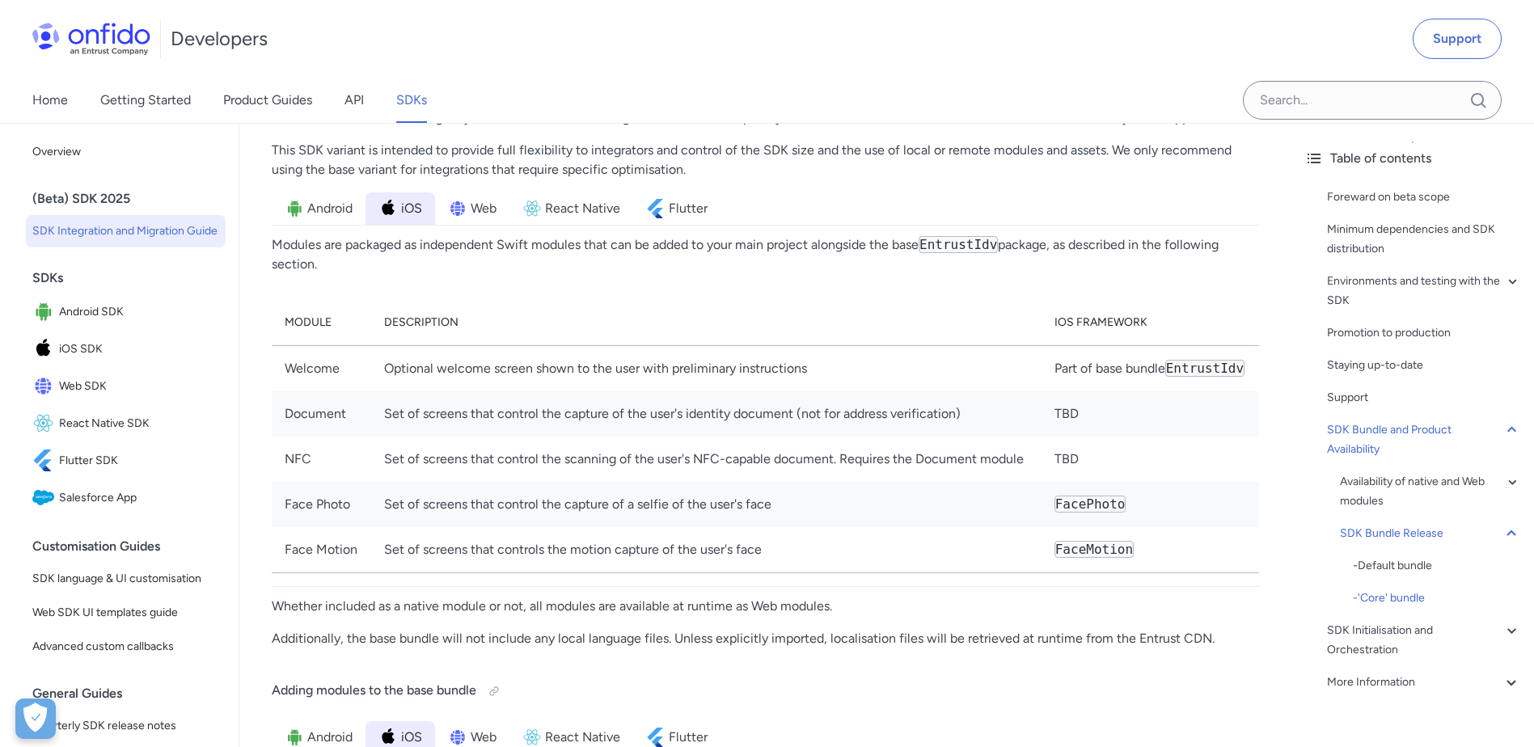
click at [1046, 482] on td "FacePhoto" at bounding box center [1151, 504] width 218 height 45
click at [700, 206] on span "Flutter" at bounding box center [688, 208] width 39 height 19
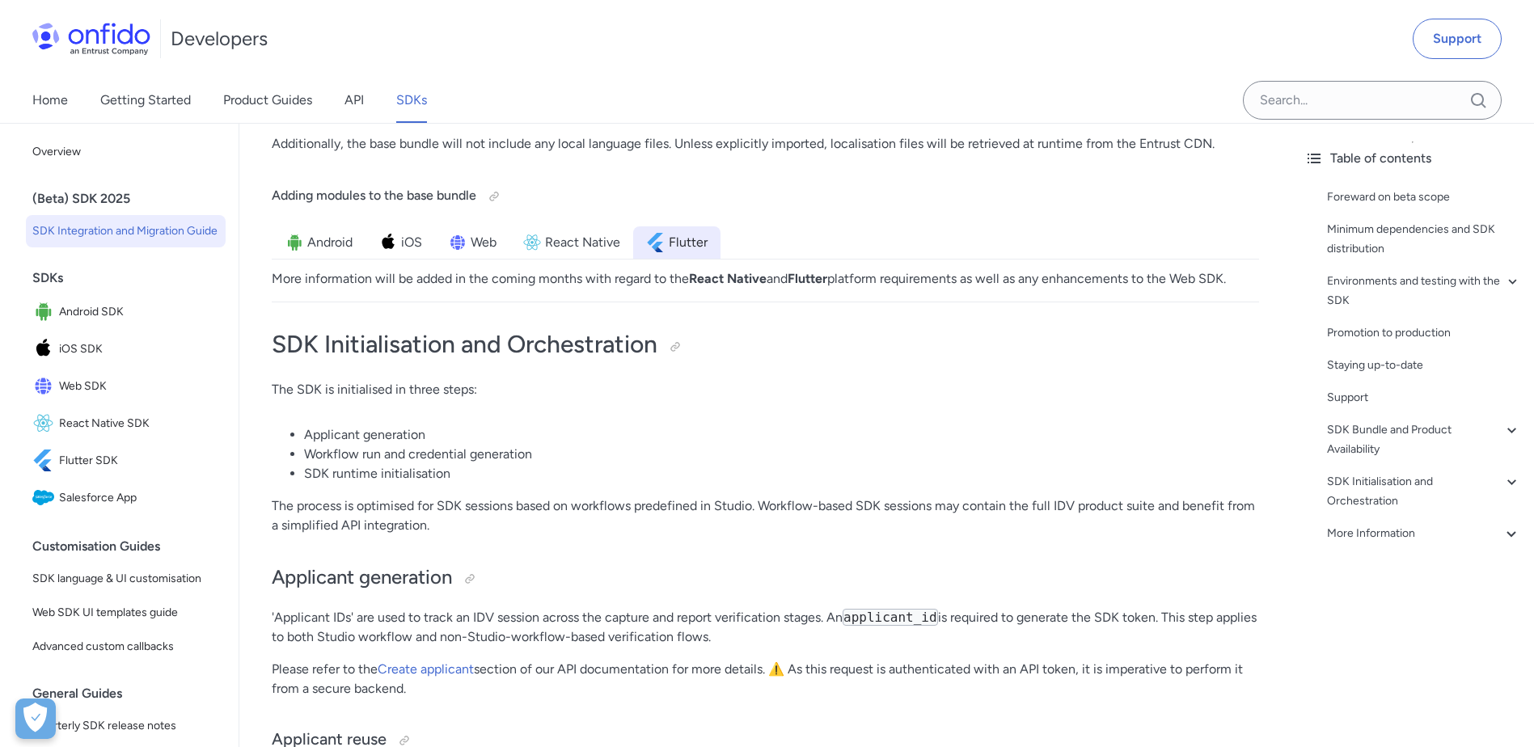
scroll to position [3777, 0]
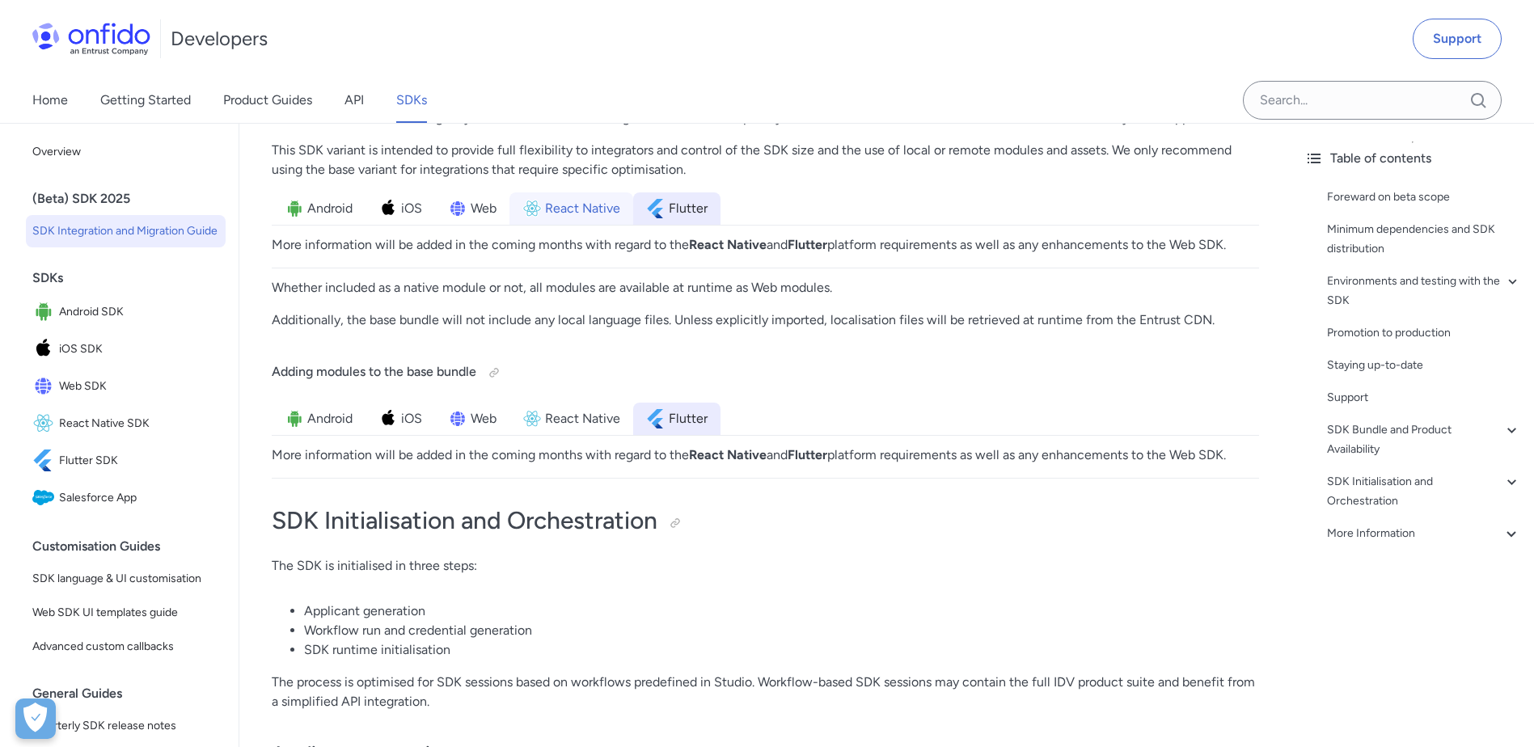
click at [589, 212] on span "React Native" at bounding box center [582, 208] width 75 height 19
click at [472, 208] on span "Web" at bounding box center [484, 208] width 26 height 19
click at [412, 211] on span "iOS" at bounding box center [411, 208] width 21 height 19
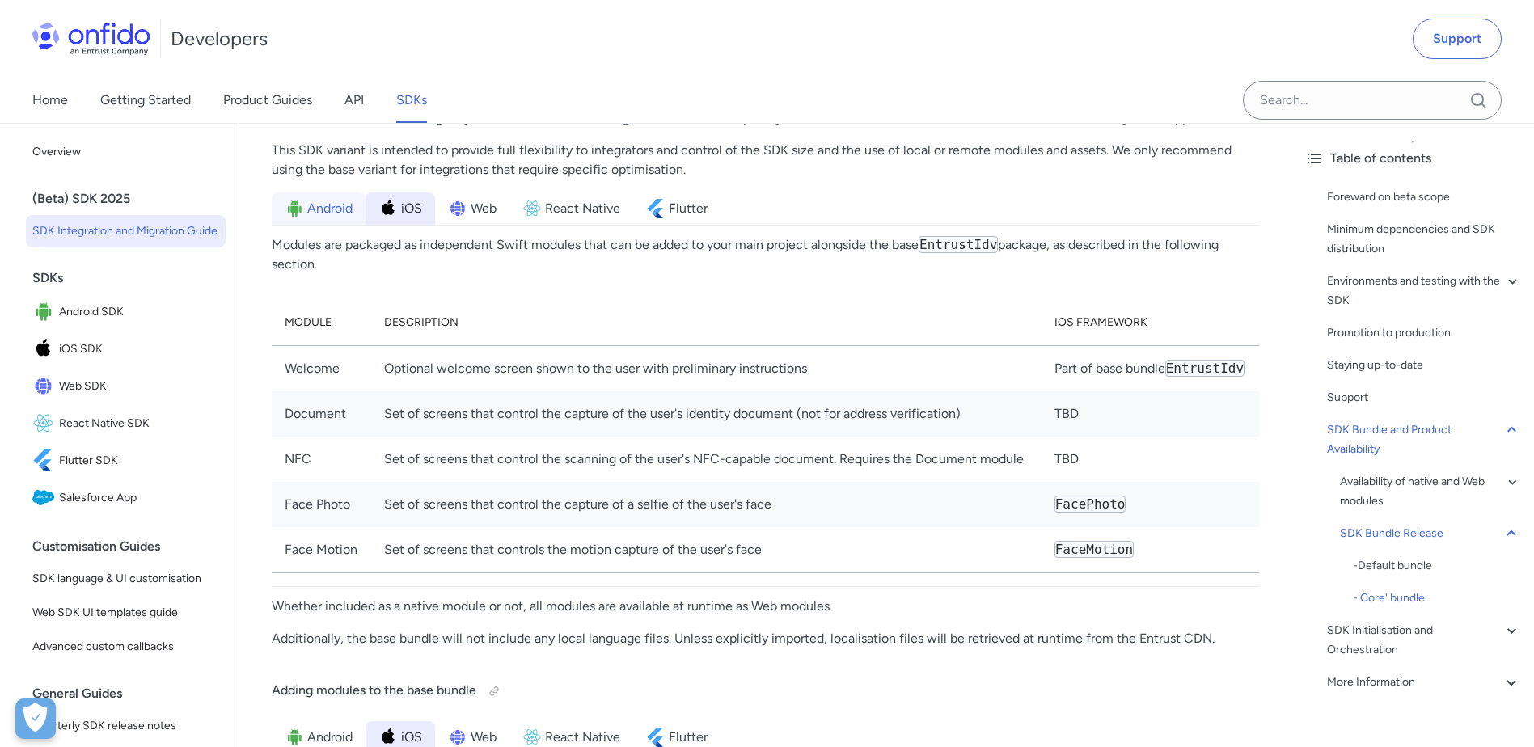
click at [332, 210] on span "Android" at bounding box center [329, 208] width 45 height 19
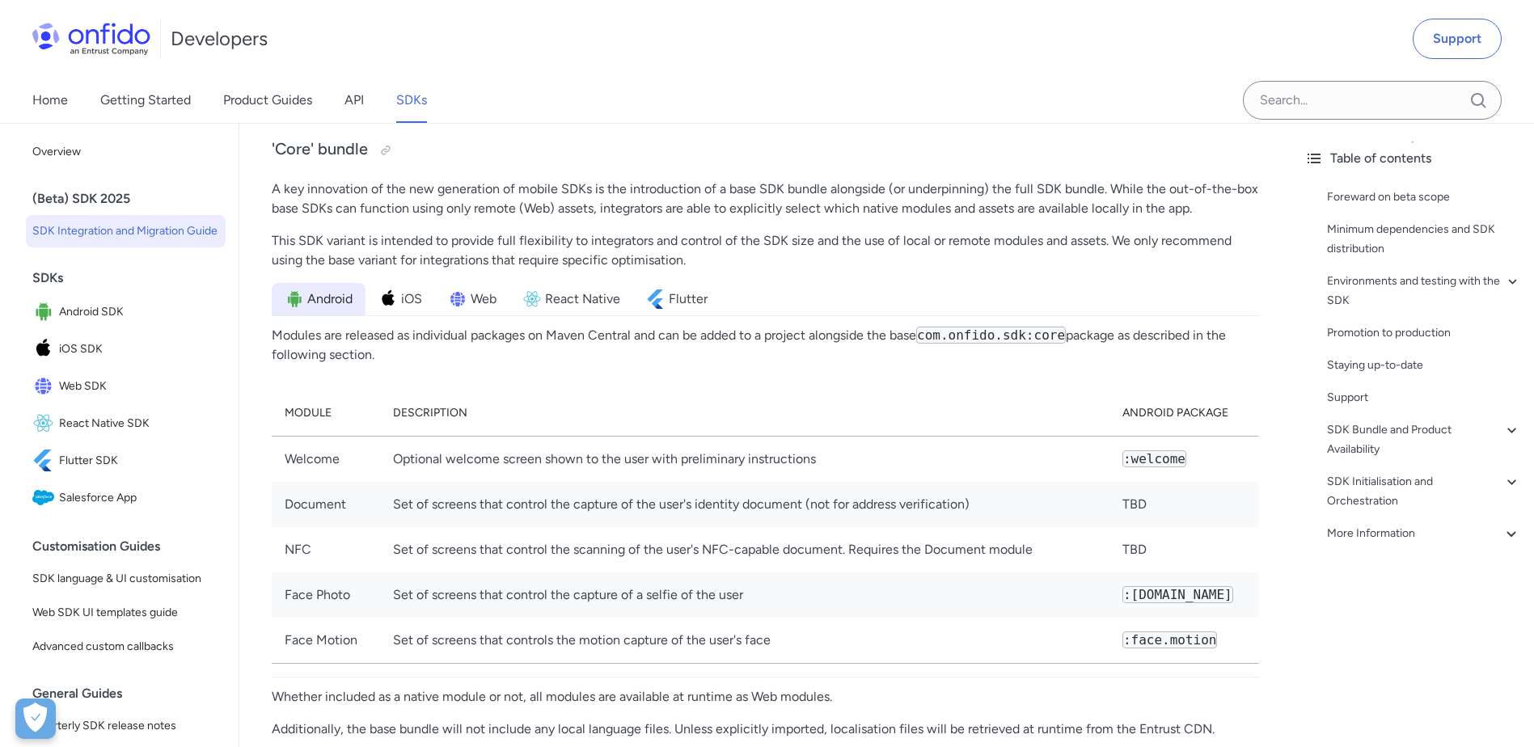
scroll to position [4044, 0]
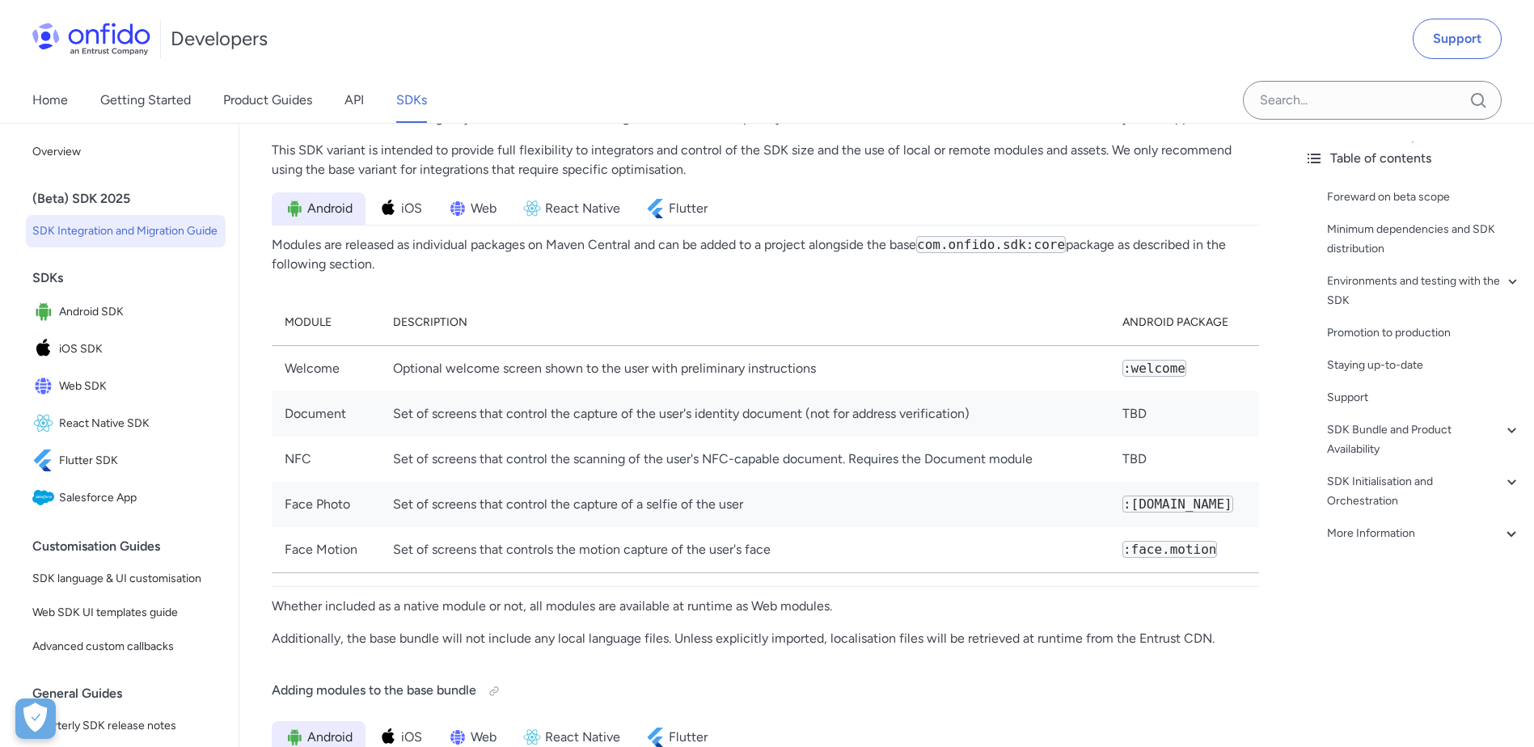
click at [297, 210] on img at bounding box center [294, 208] width 19 height 19
click at [307, 206] on span "Android" at bounding box center [329, 208] width 45 height 19
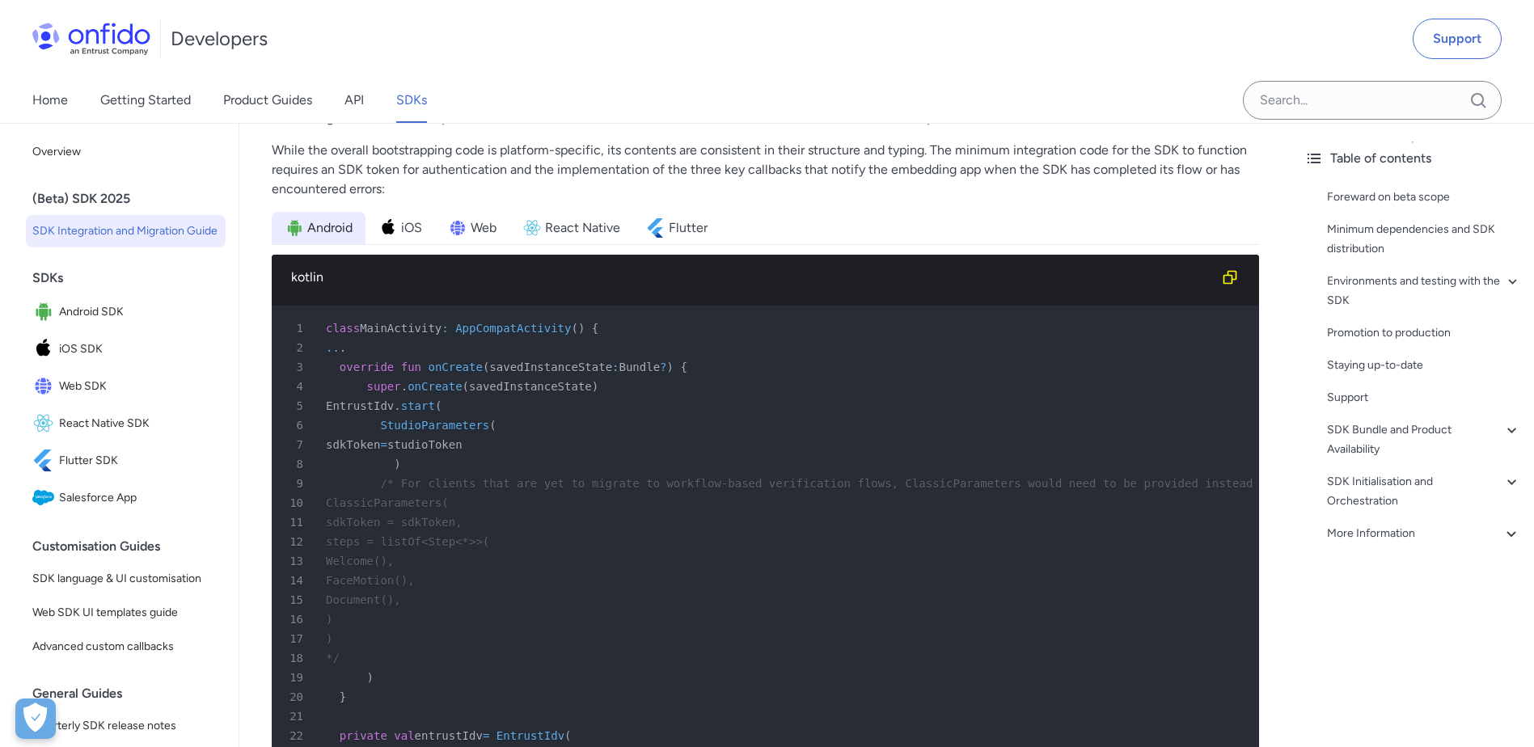
scroll to position [6228, 0]
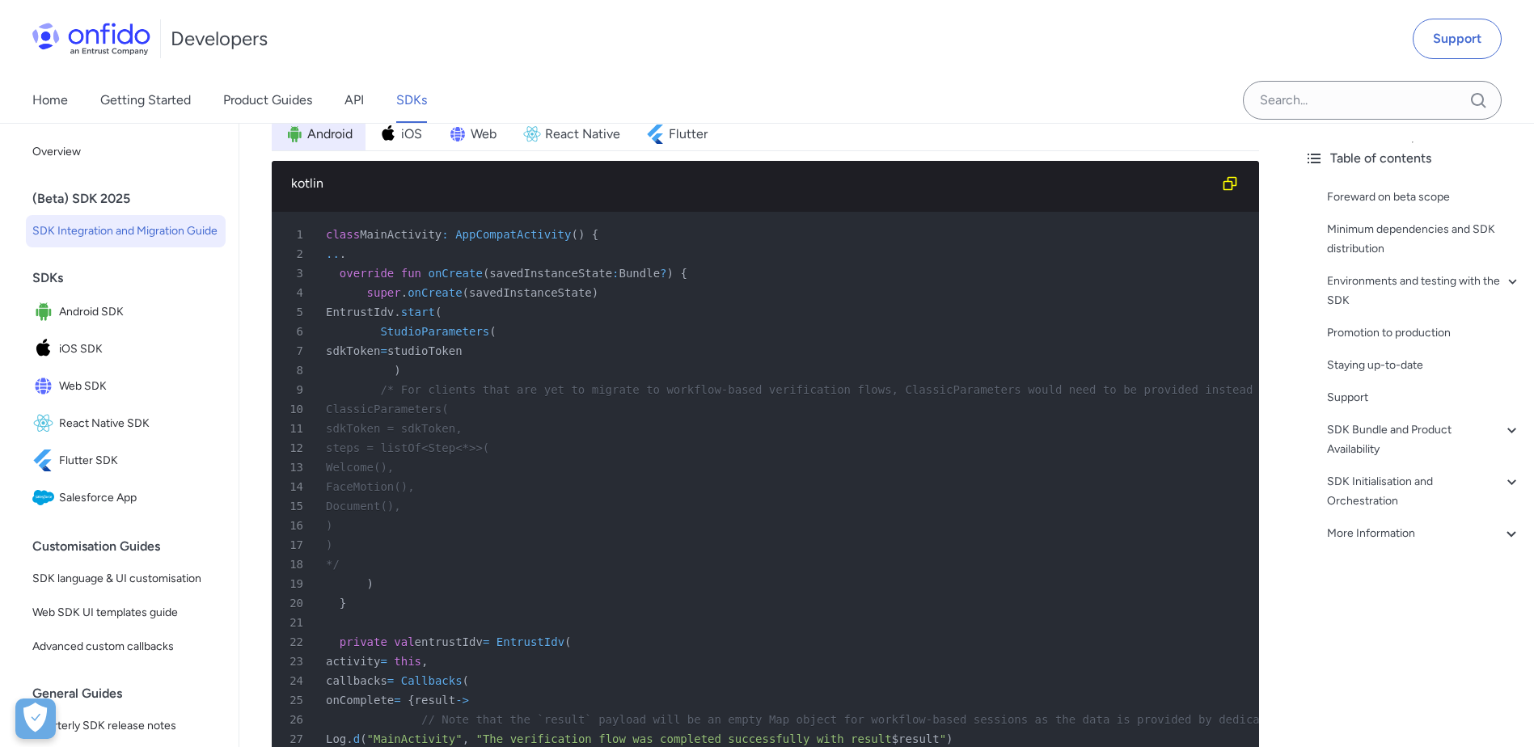
drag, startPoint x: 436, startPoint y: 400, endPoint x: 480, endPoint y: 572, distance: 177.7
click at [480, 572] on pre "1 class MainActivity : AppCompatActivity ( ) { 2 .. . 3 override fun onCreate (…" at bounding box center [766, 603] width 988 height 783
drag, startPoint x: 480, startPoint y: 572, endPoint x: 643, endPoint y: 600, distance: 165.8
click at [643, 594] on div "19 )" at bounding box center [757, 583] width 959 height 19
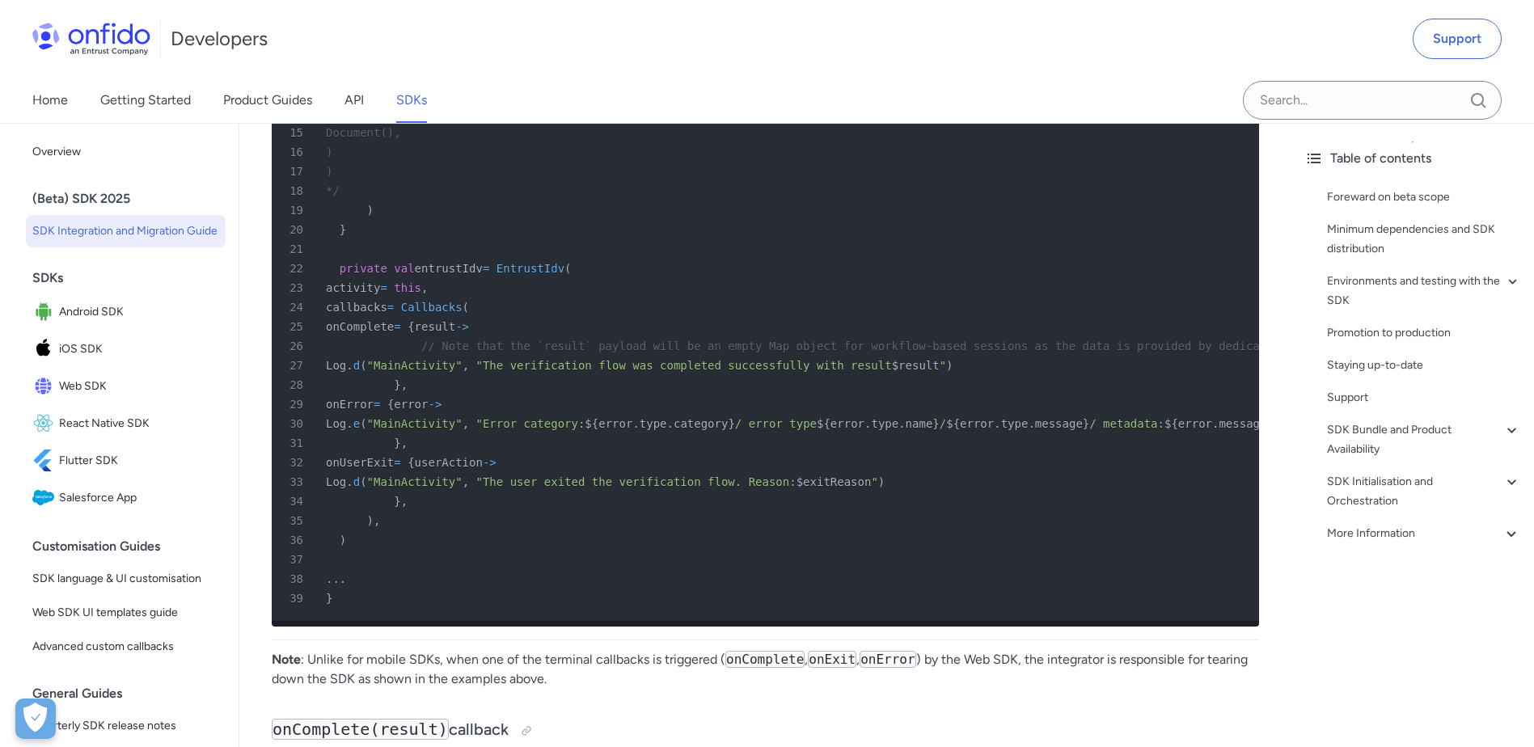
scroll to position [6633, 0]
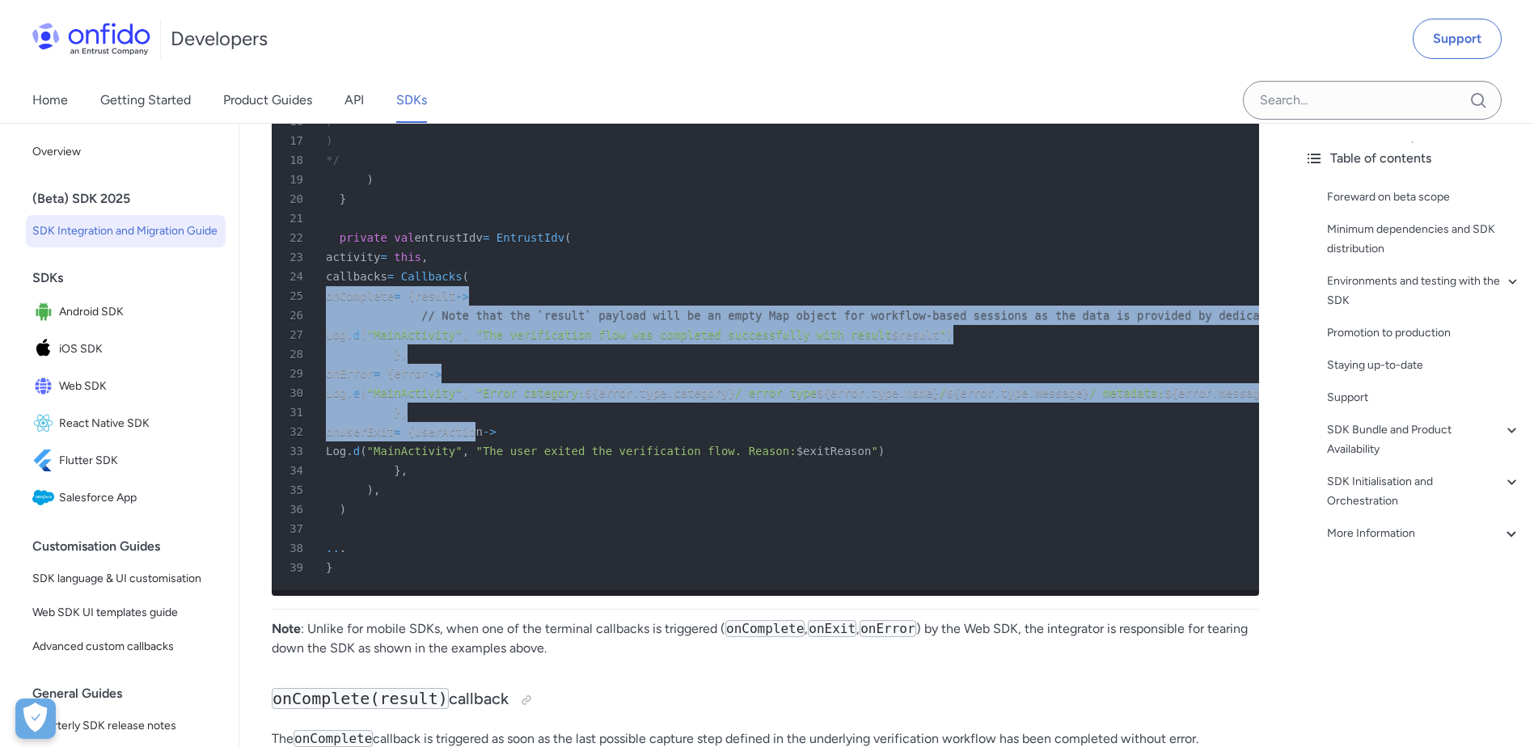
drag, startPoint x: 531, startPoint y: 366, endPoint x: 530, endPoint y: 438, distance: 72.0
click at [530, 438] on pre "1 class MainActivity : AppCompatActivity ( ) { 2 .. . 3 override fun onCreate (…" at bounding box center [766, 198] width 988 height 783
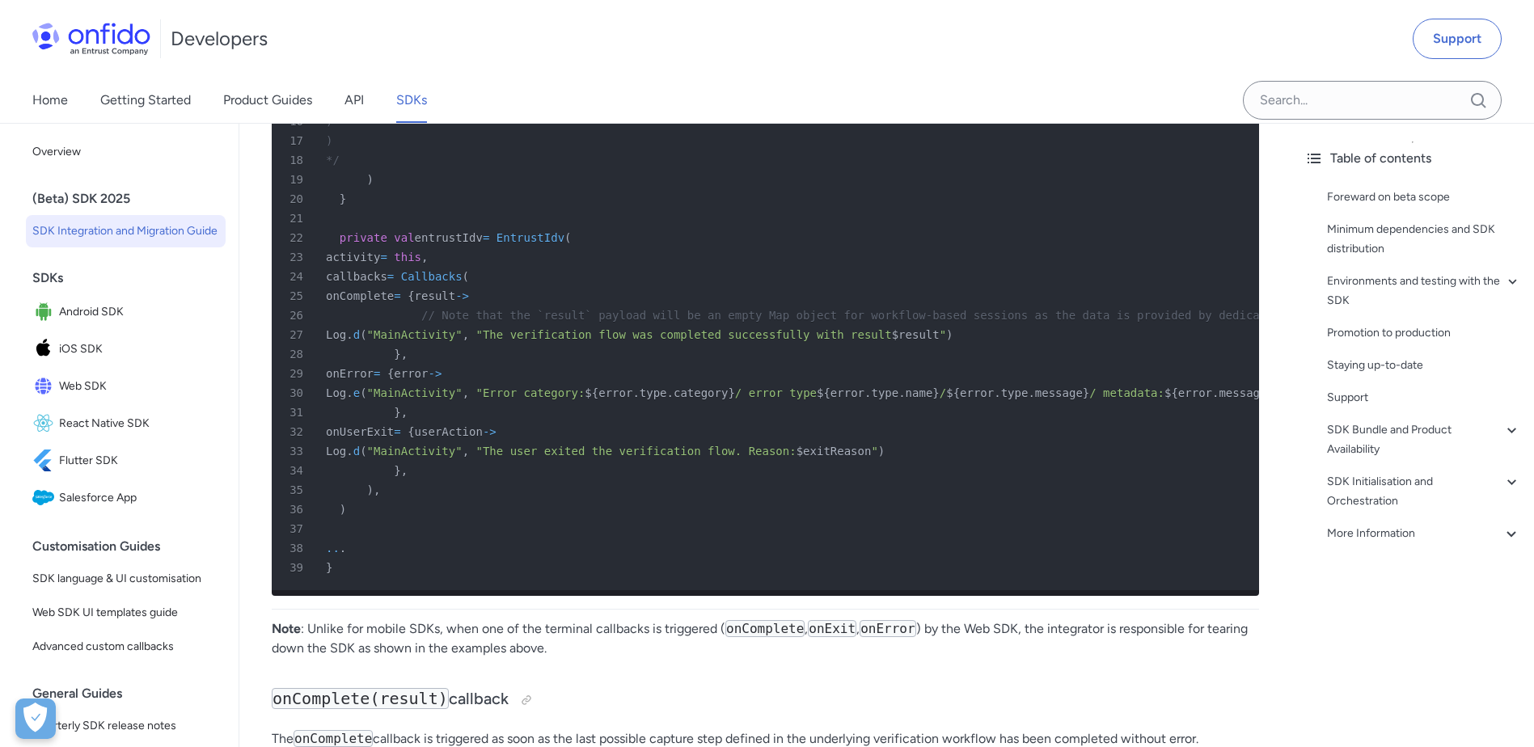
drag, startPoint x: 530, startPoint y: 438, endPoint x: 564, endPoint y: 532, distance: 100.6
click at [564, 532] on div "37" at bounding box center [757, 528] width 959 height 19
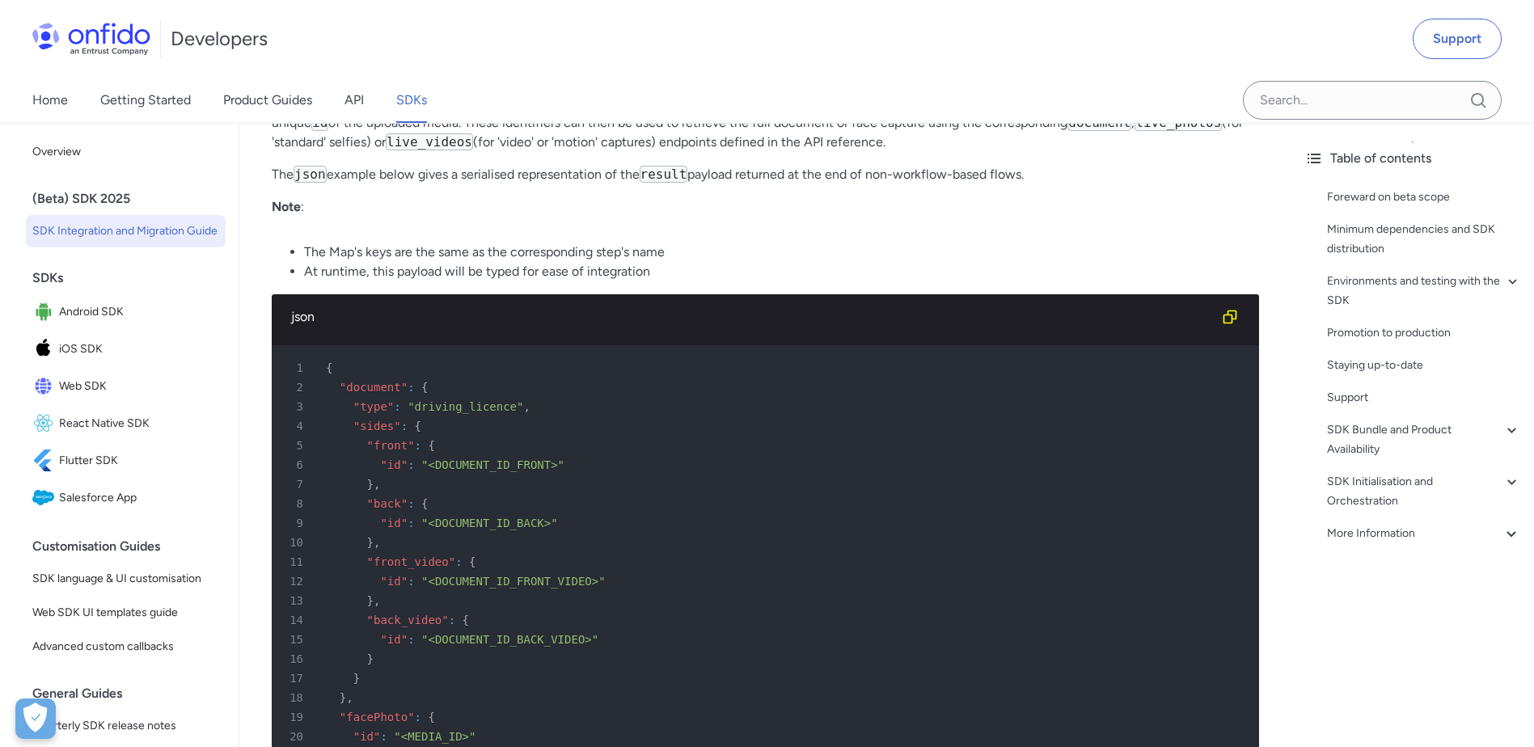
scroll to position [7361, 0]
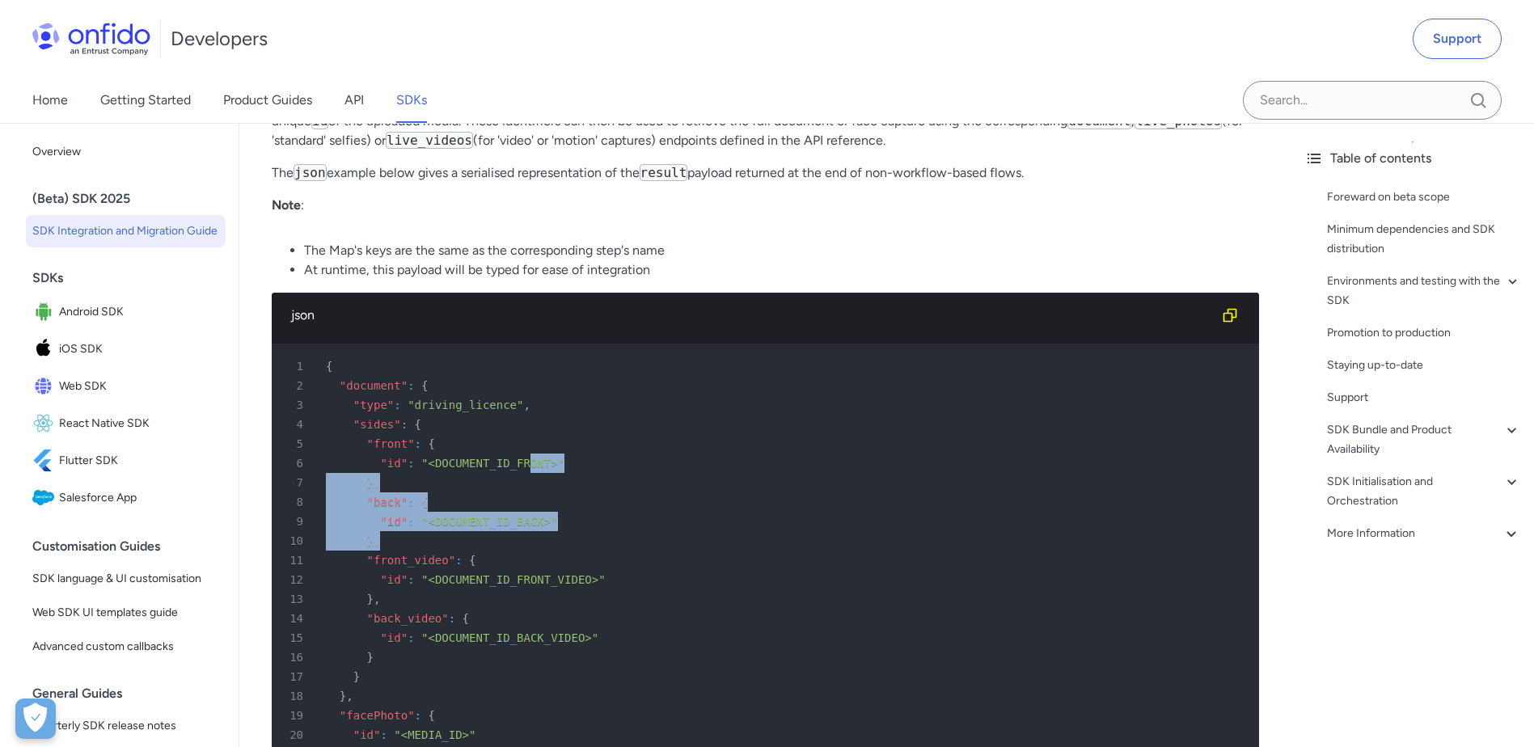
drag, startPoint x: 515, startPoint y: 486, endPoint x: 515, endPoint y: 564, distance: 77.7
drag, startPoint x: 515, startPoint y: 564, endPoint x: 468, endPoint y: 647, distance: 96.0
click at [468, 629] on div "14 "back_video" : {" at bounding box center [757, 618] width 959 height 19
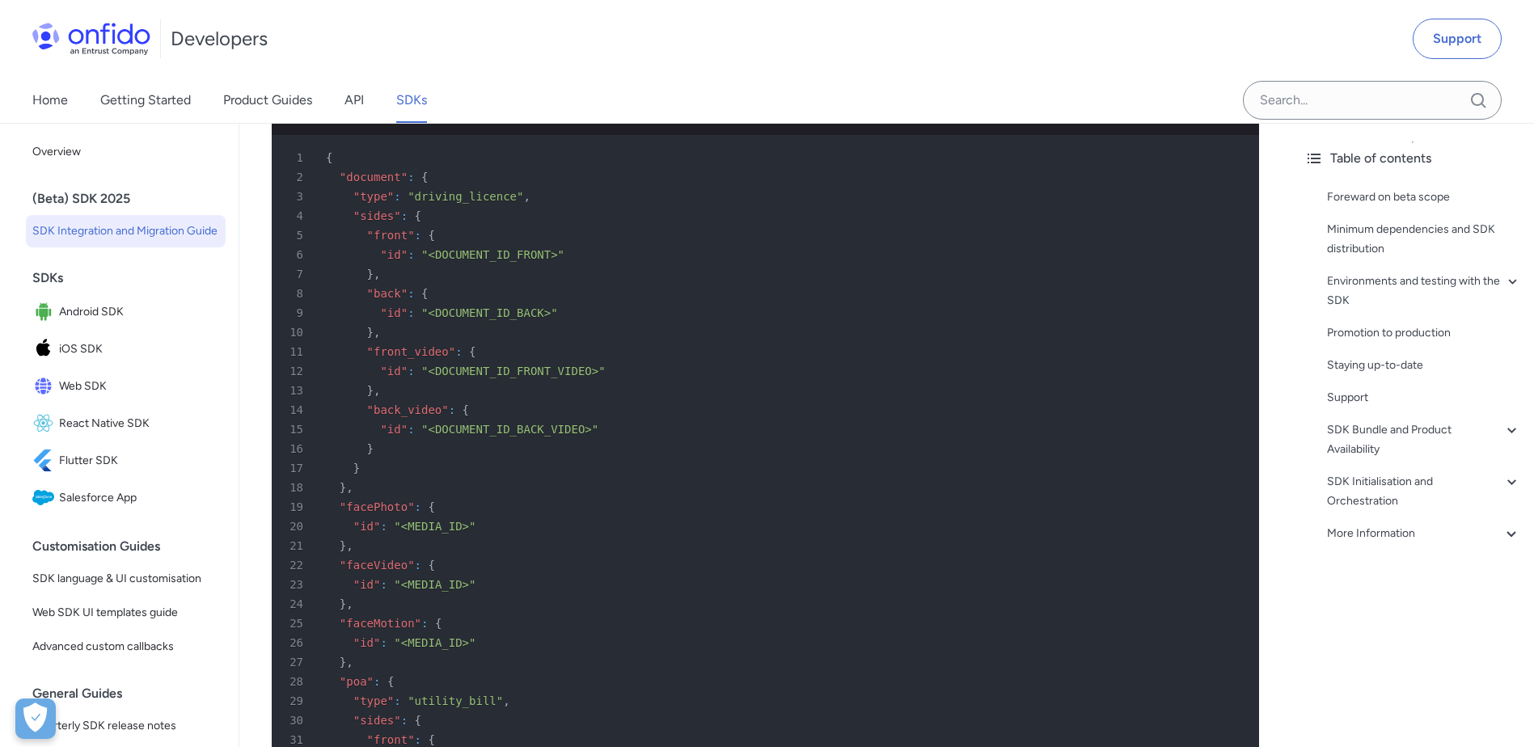
scroll to position [7604, 0]
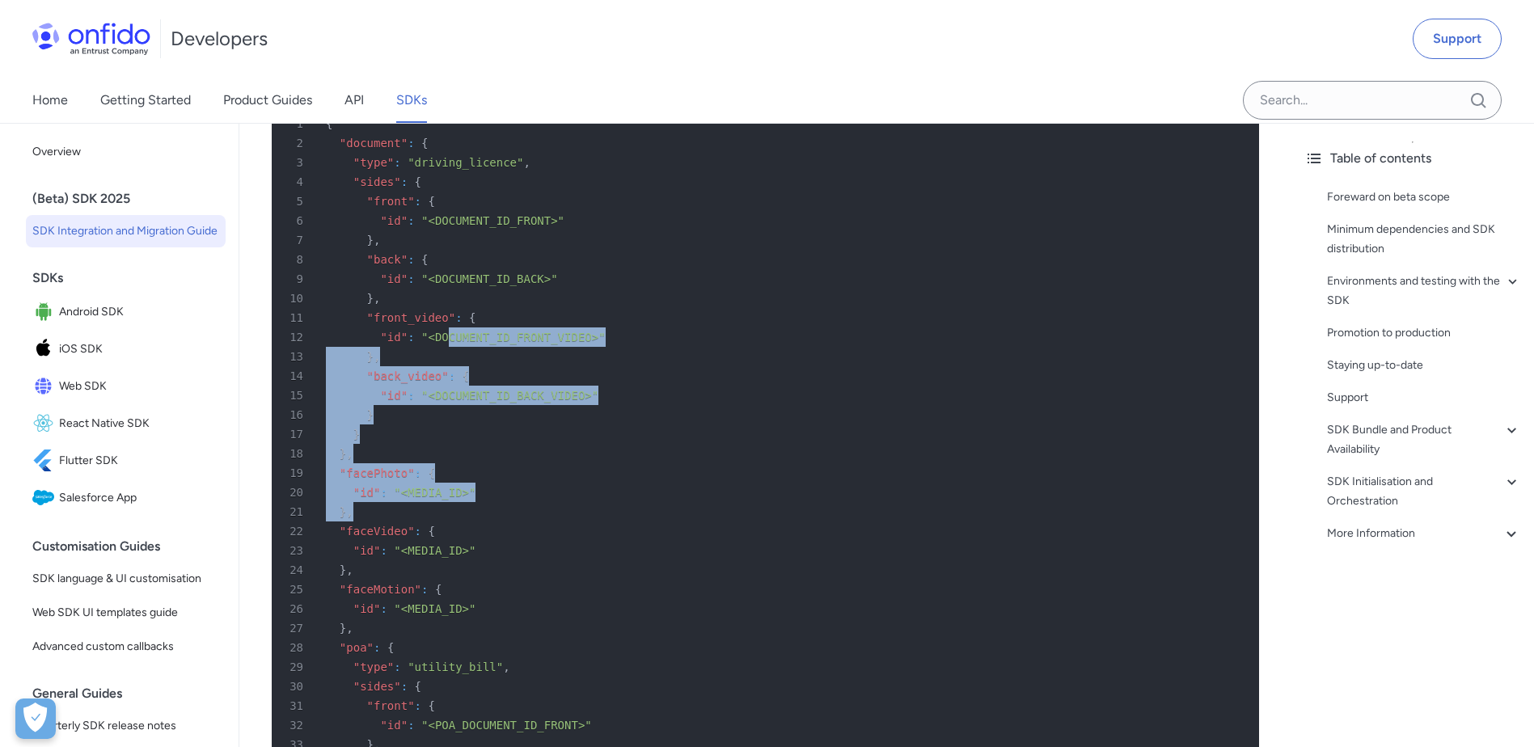
drag, startPoint x: 438, startPoint y: 370, endPoint x: 457, endPoint y: 550, distance: 180.6
click at [457, 550] on pre "1 { 2 "document" : { 3 "type" : "driving_licence" , 4 "sides" : { 5 "front" : {…" at bounding box center [766, 550] width 988 height 899
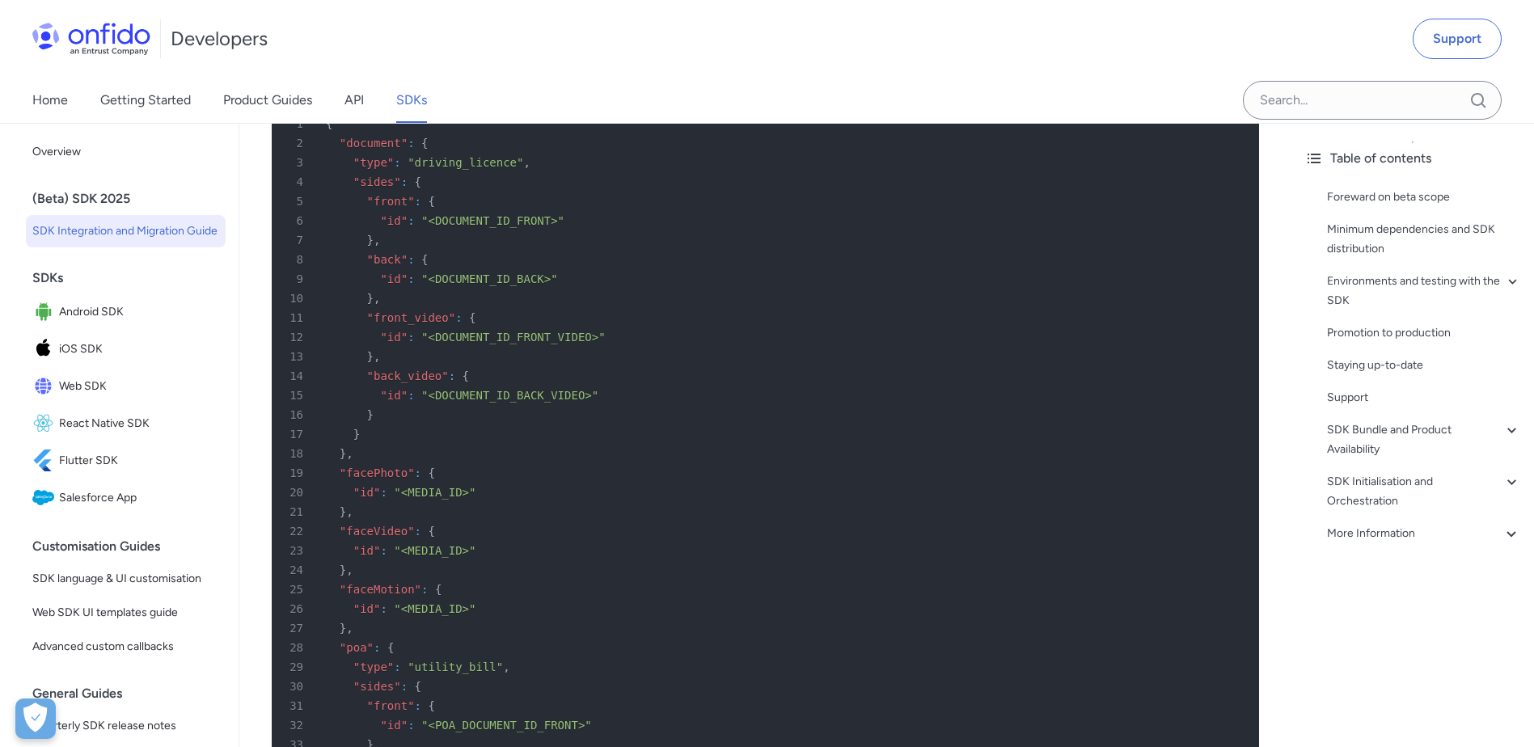
drag, startPoint x: 457, startPoint y: 550, endPoint x: 597, endPoint y: 675, distance: 187.9
click at [597, 658] on div "28 "poa" : {" at bounding box center [757, 647] width 959 height 19
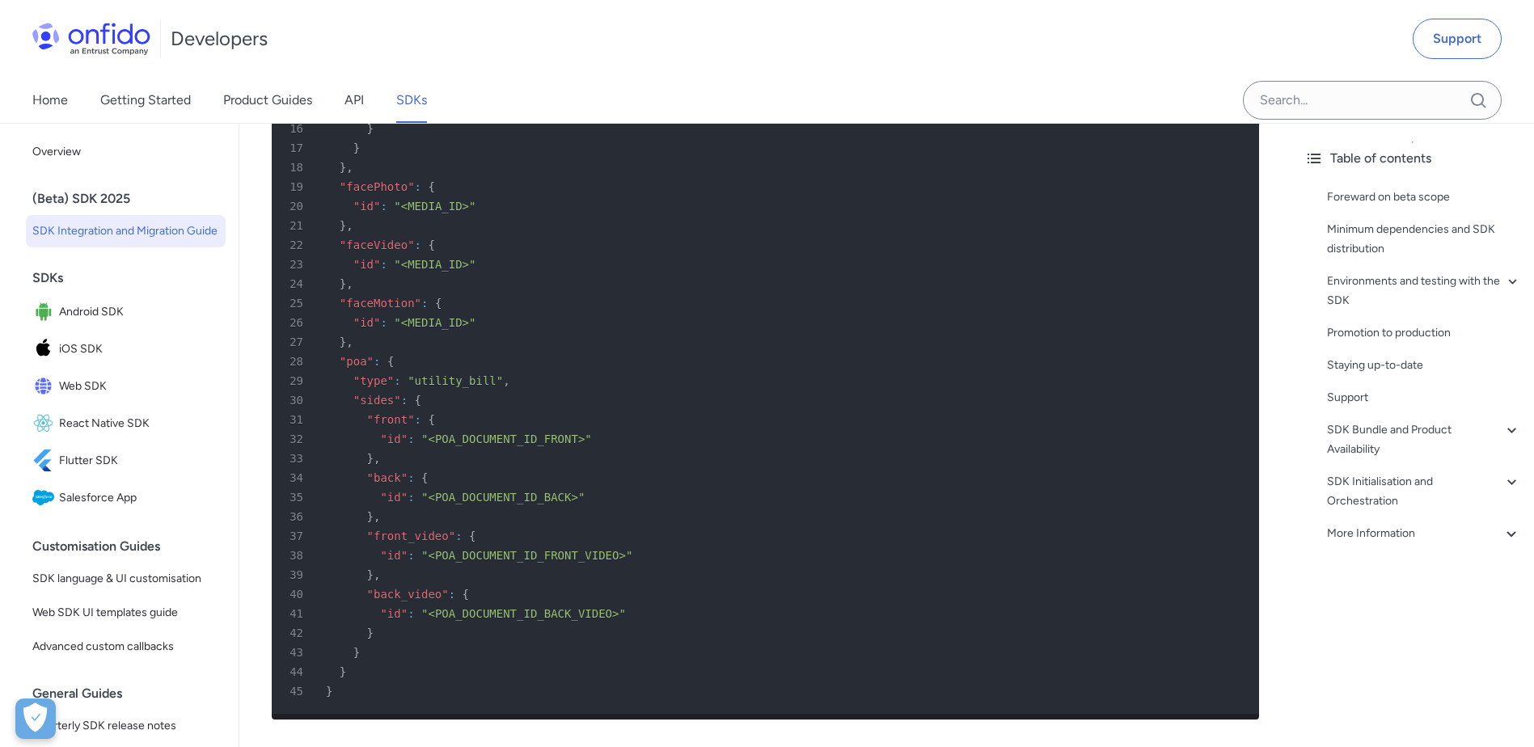
scroll to position [7927, 0]
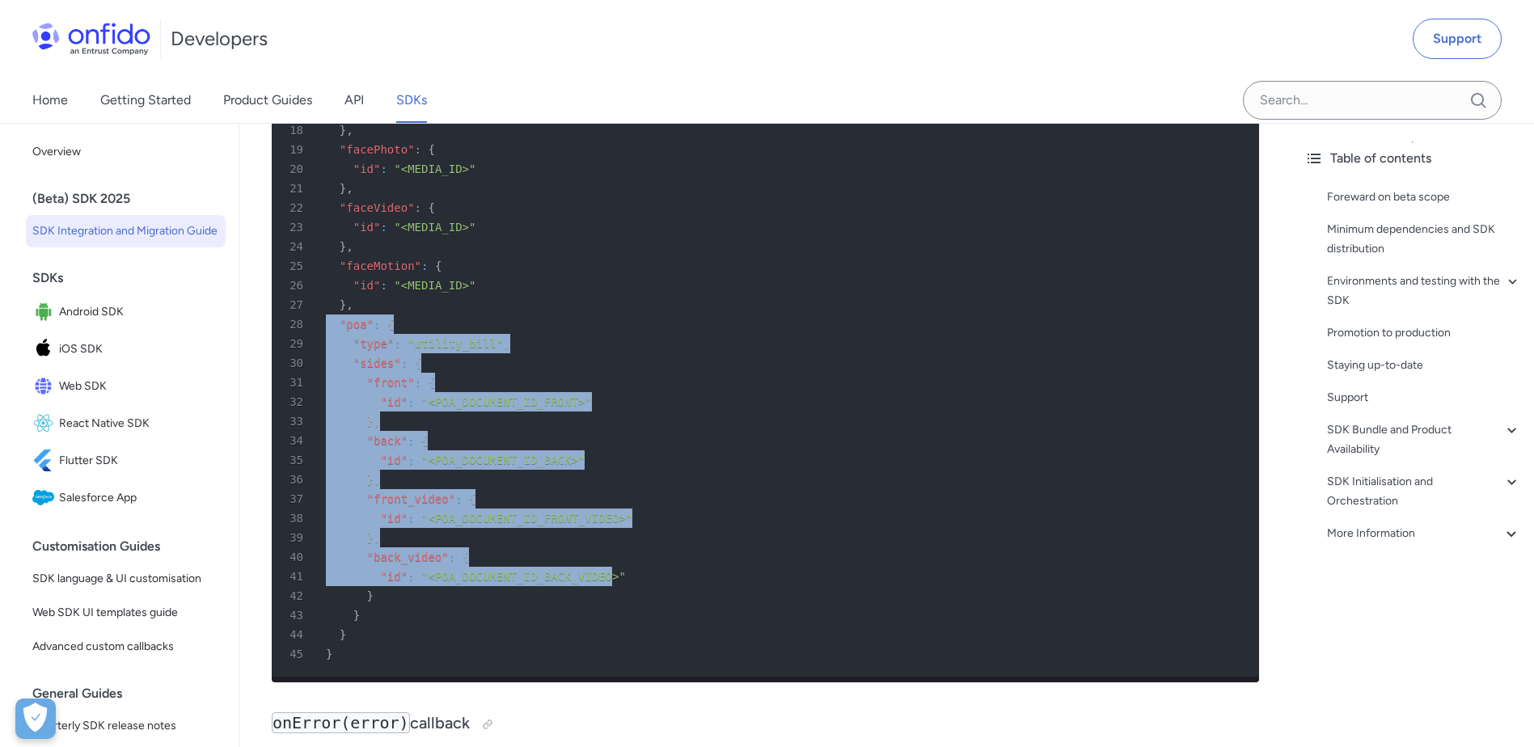
drag, startPoint x: 589, startPoint y: 607, endPoint x: 551, endPoint y: 324, distance: 286.5
click at [551, 324] on pre "1 { 2 "document" : { 3 "type" : "driving_licence" , 4 "sides" : { 5 "front" : {…" at bounding box center [766, 227] width 988 height 899
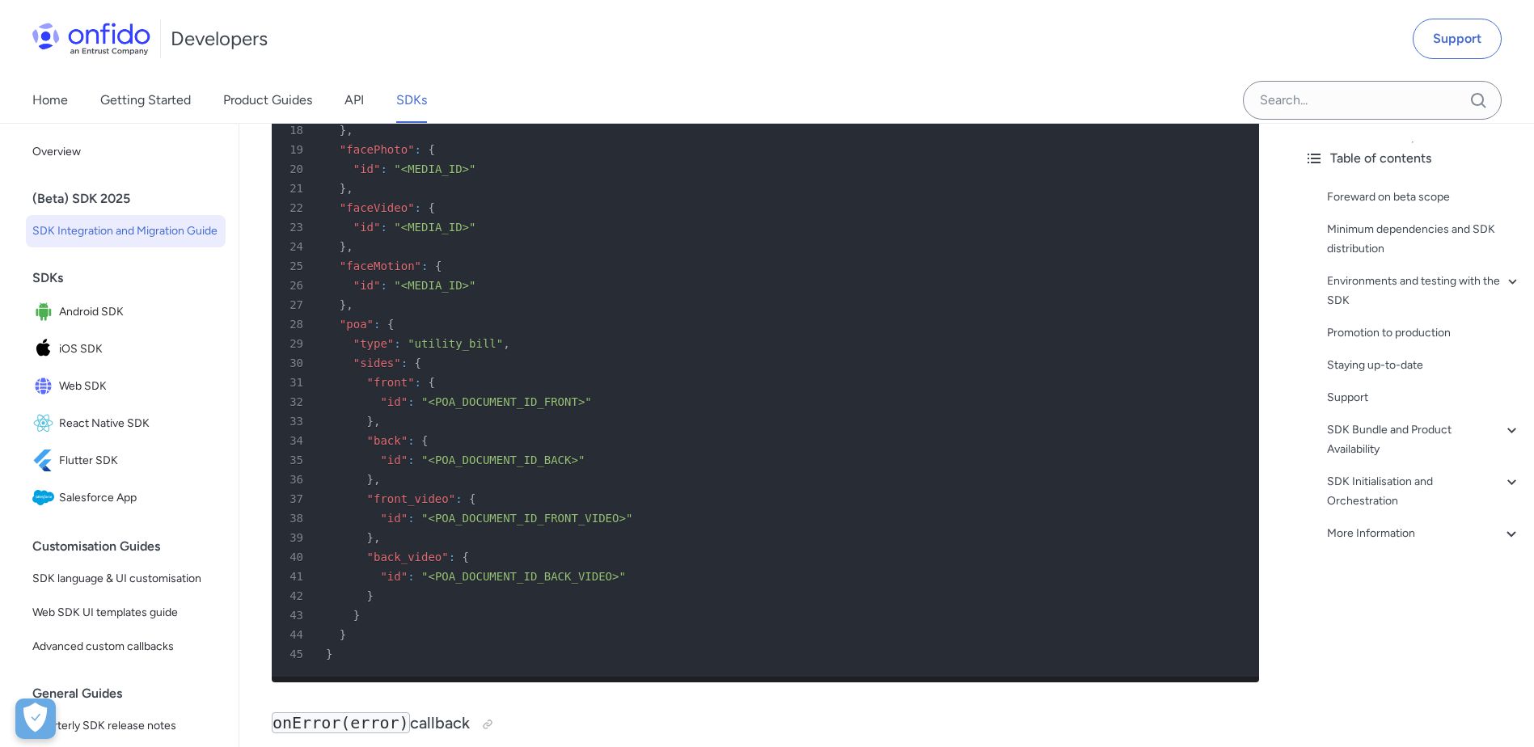
drag, startPoint x: 551, startPoint y: 324, endPoint x: 403, endPoint y: 225, distance: 177.9
click at [403, 214] on span ""faceVideo"" at bounding box center [377, 207] width 75 height 13
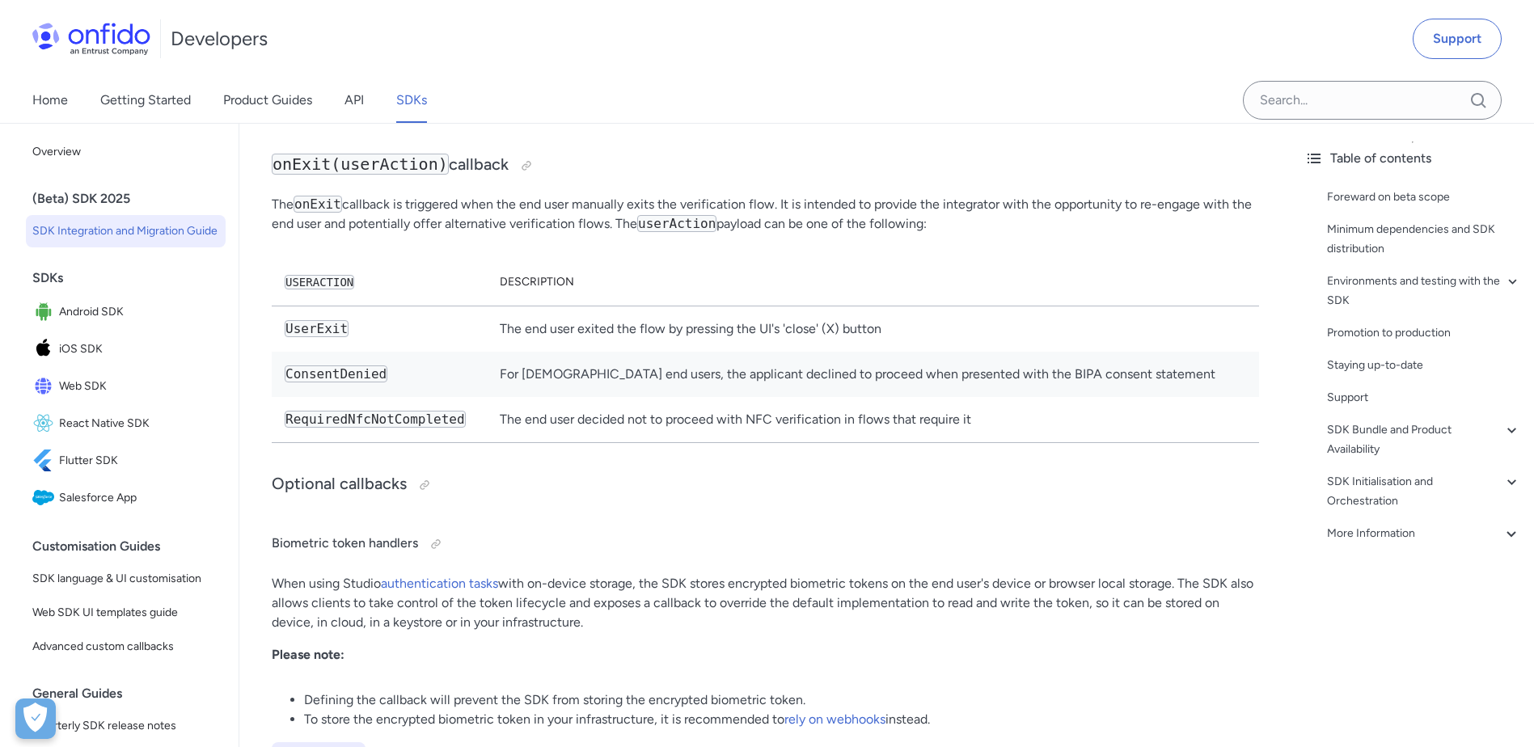
scroll to position [10758, 0]
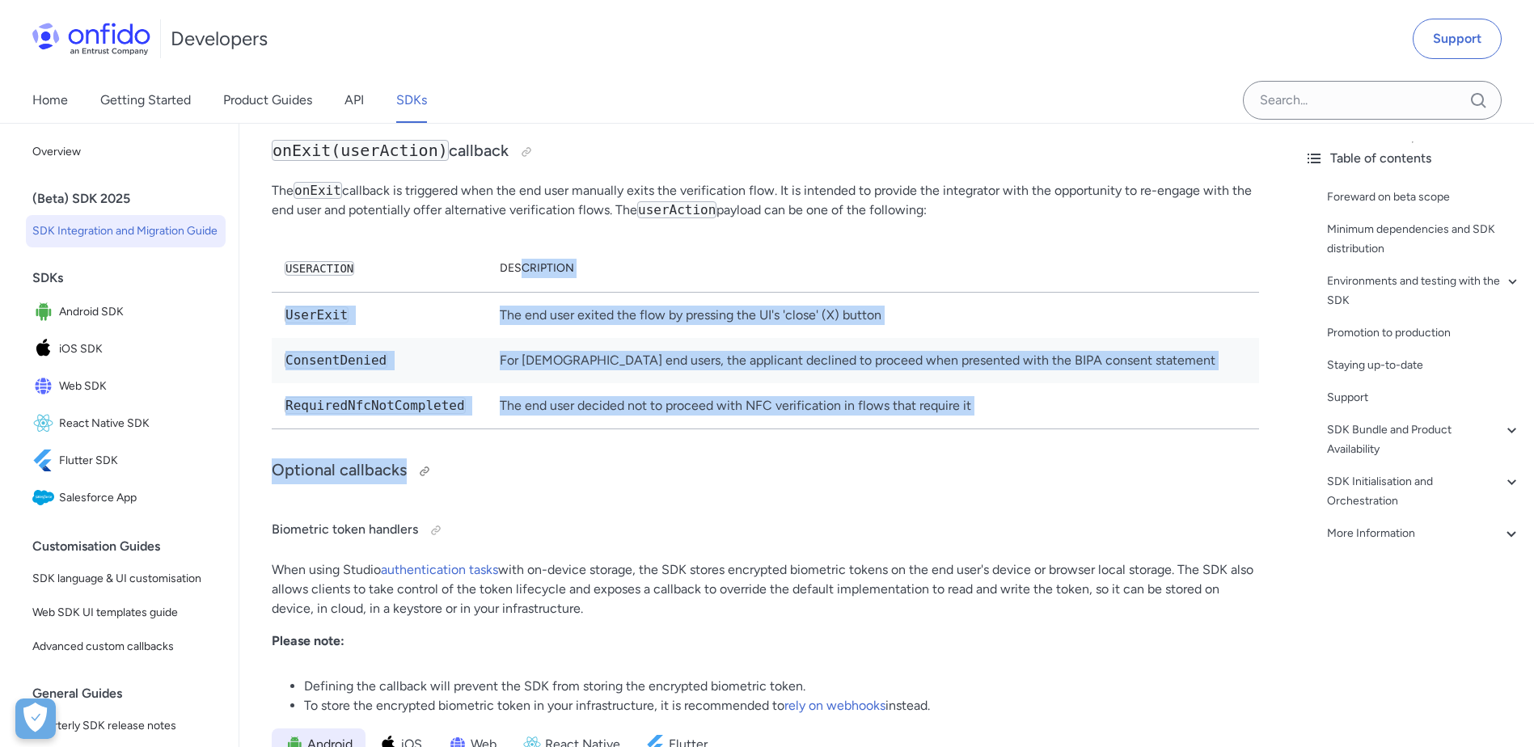
drag, startPoint x: 527, startPoint y: 315, endPoint x: 585, endPoint y: 509, distance: 201.7
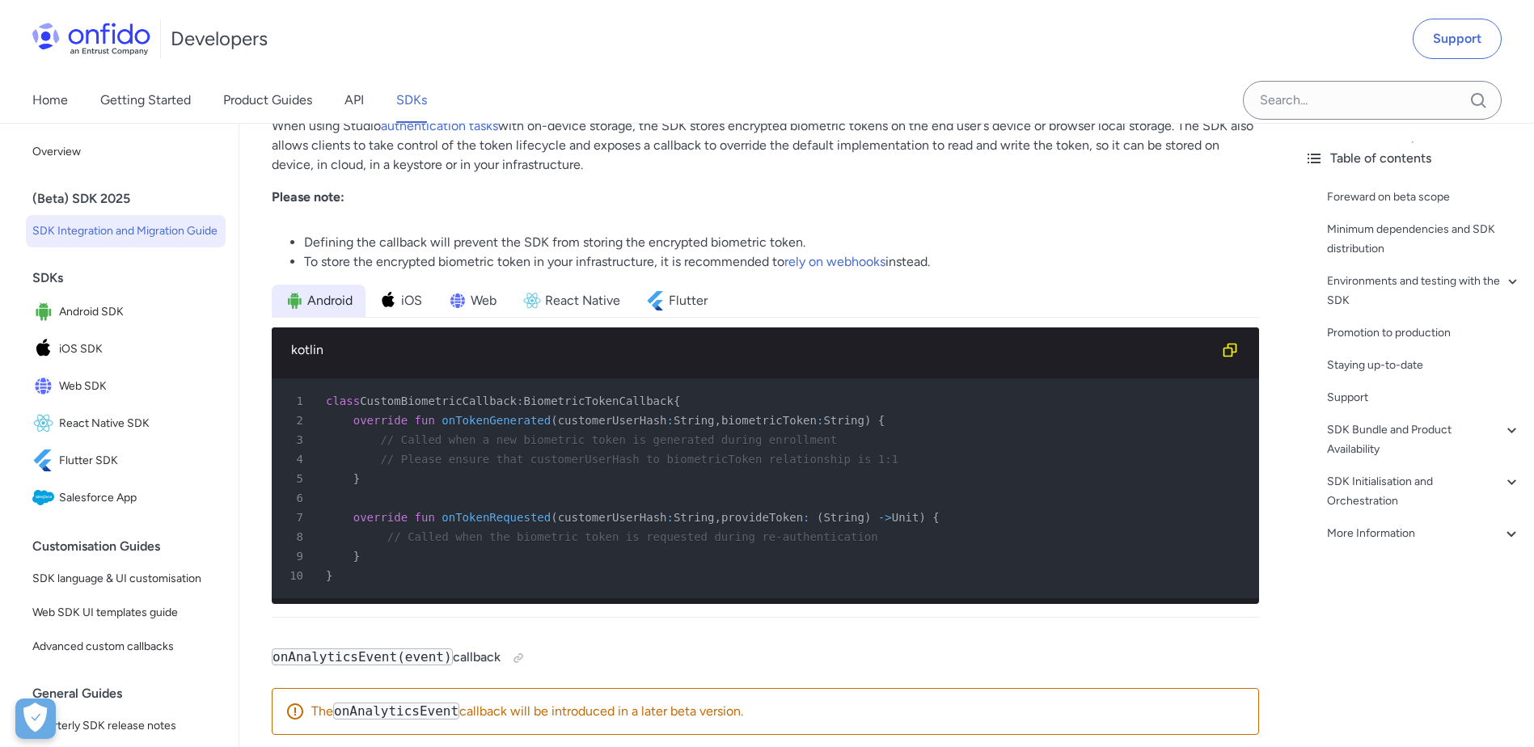
scroll to position [11405, 0]
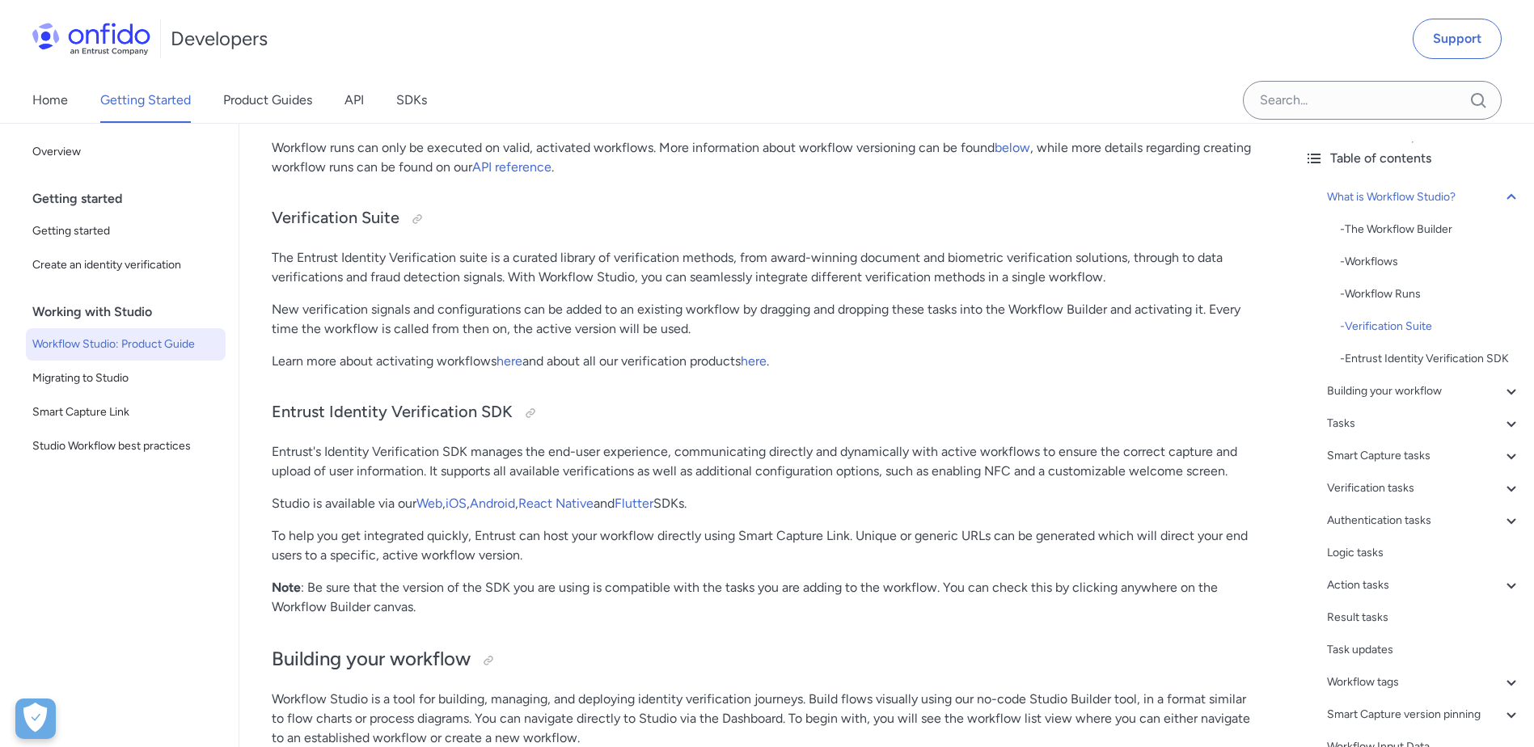
scroll to position [1618, 0]
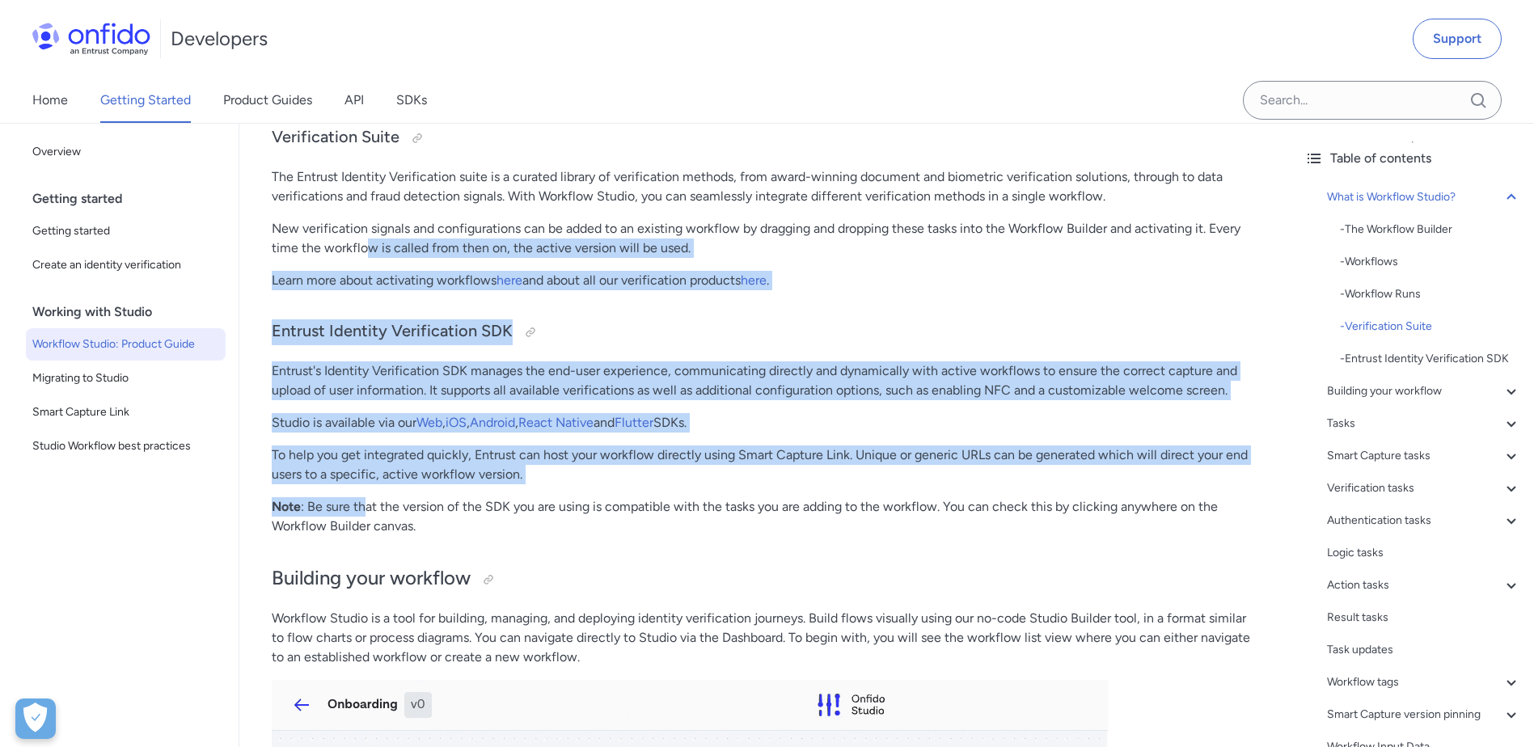
drag, startPoint x: 368, startPoint y: 252, endPoint x: 365, endPoint y: 514, distance: 262.9
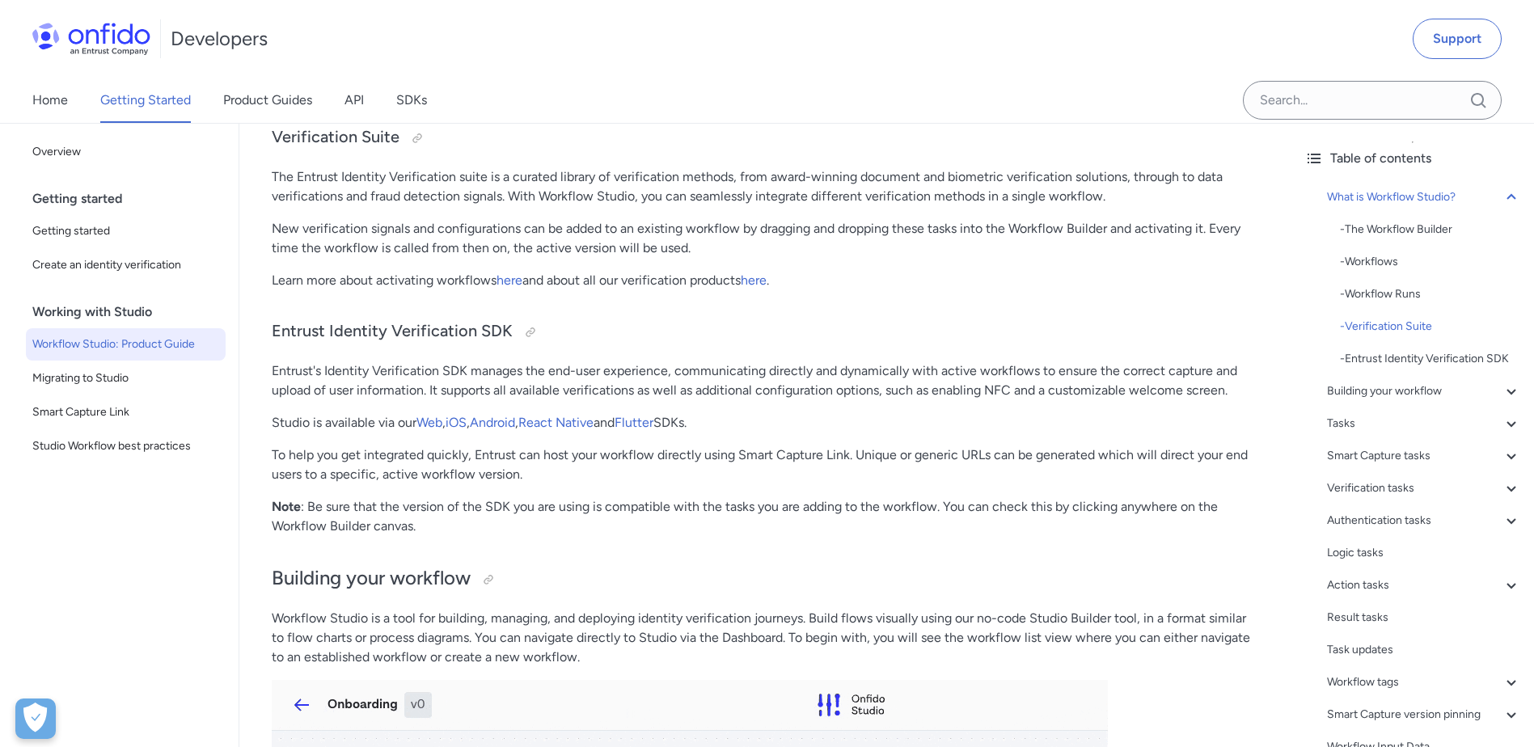
drag, startPoint x: 365, startPoint y: 514, endPoint x: 502, endPoint y: 515, distance: 137.5
